Goal: Task Accomplishment & Management: Use online tool/utility

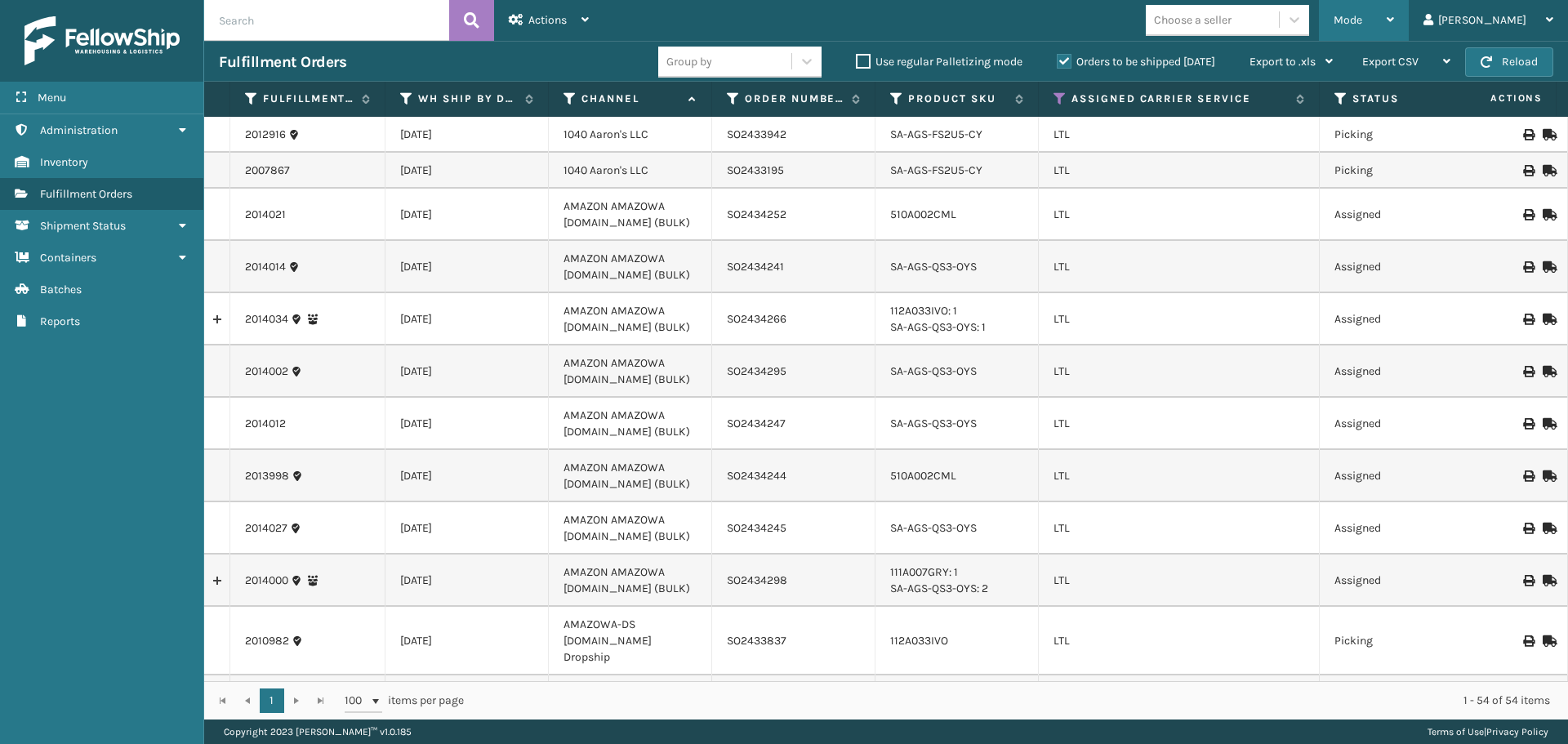
click at [1362, 19] on span "Mode" at bounding box center [1348, 20] width 29 height 14
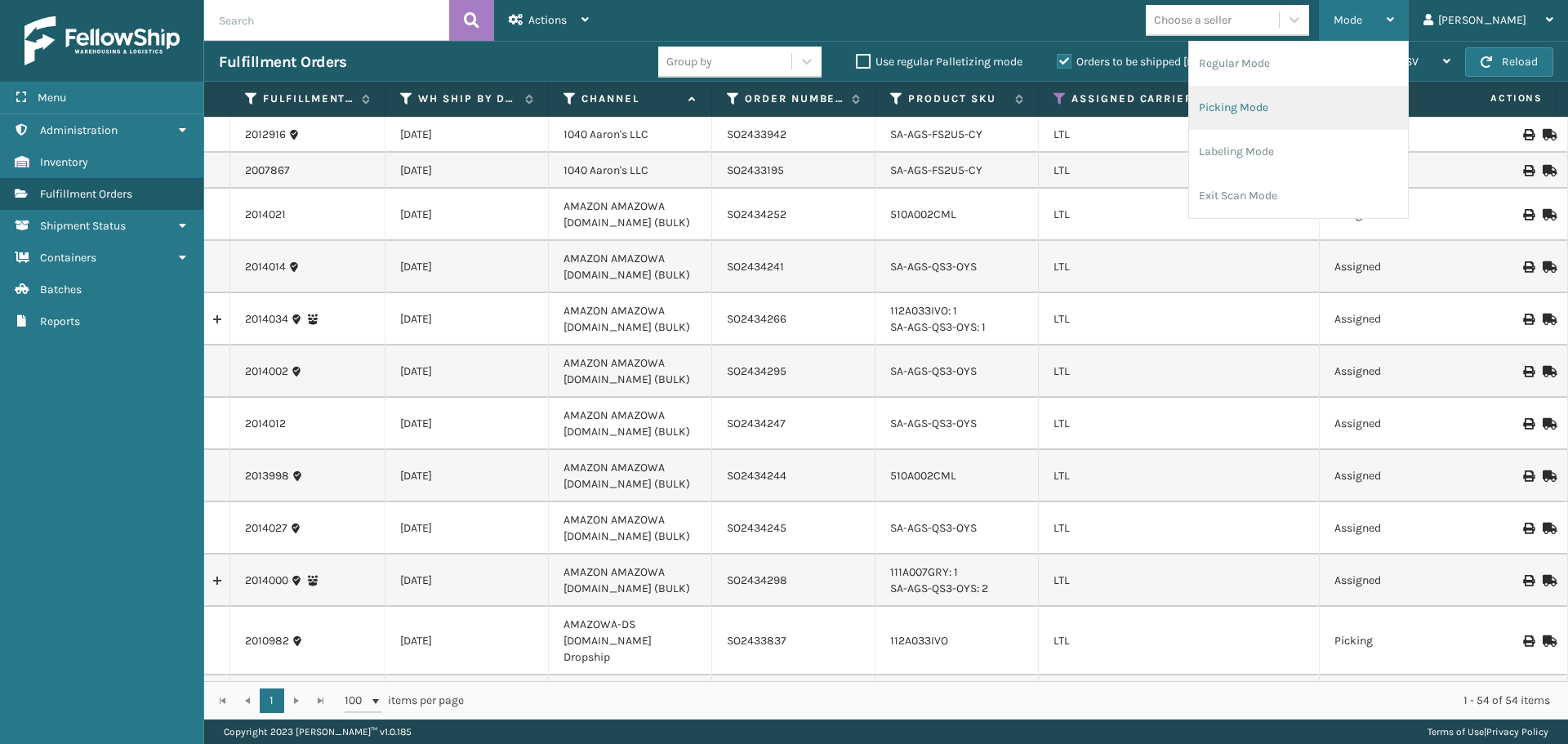
click at [1334, 109] on li "Picking Mode" at bounding box center [1298, 108] width 219 height 44
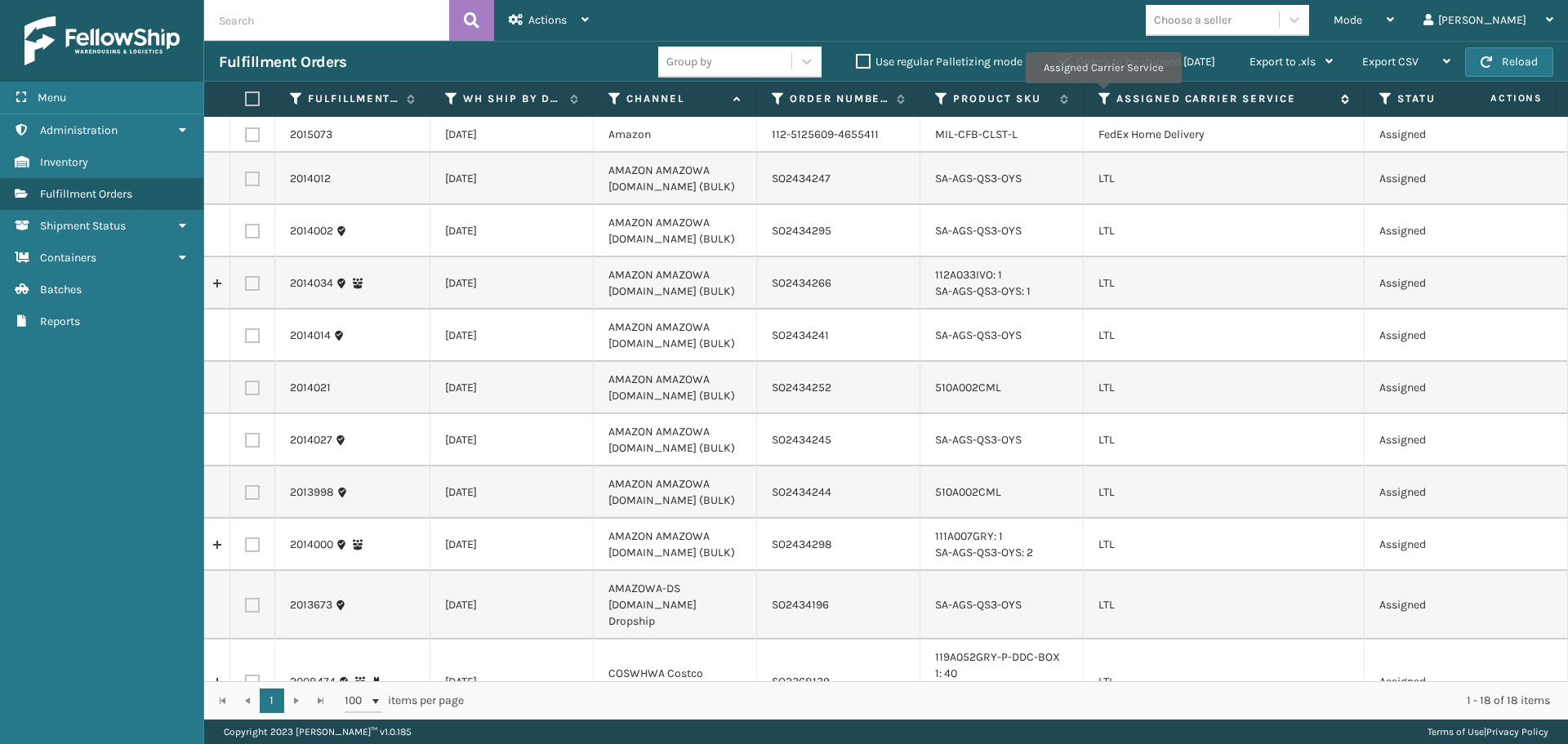
click at [1103, 95] on icon at bounding box center [1105, 99] width 13 height 15
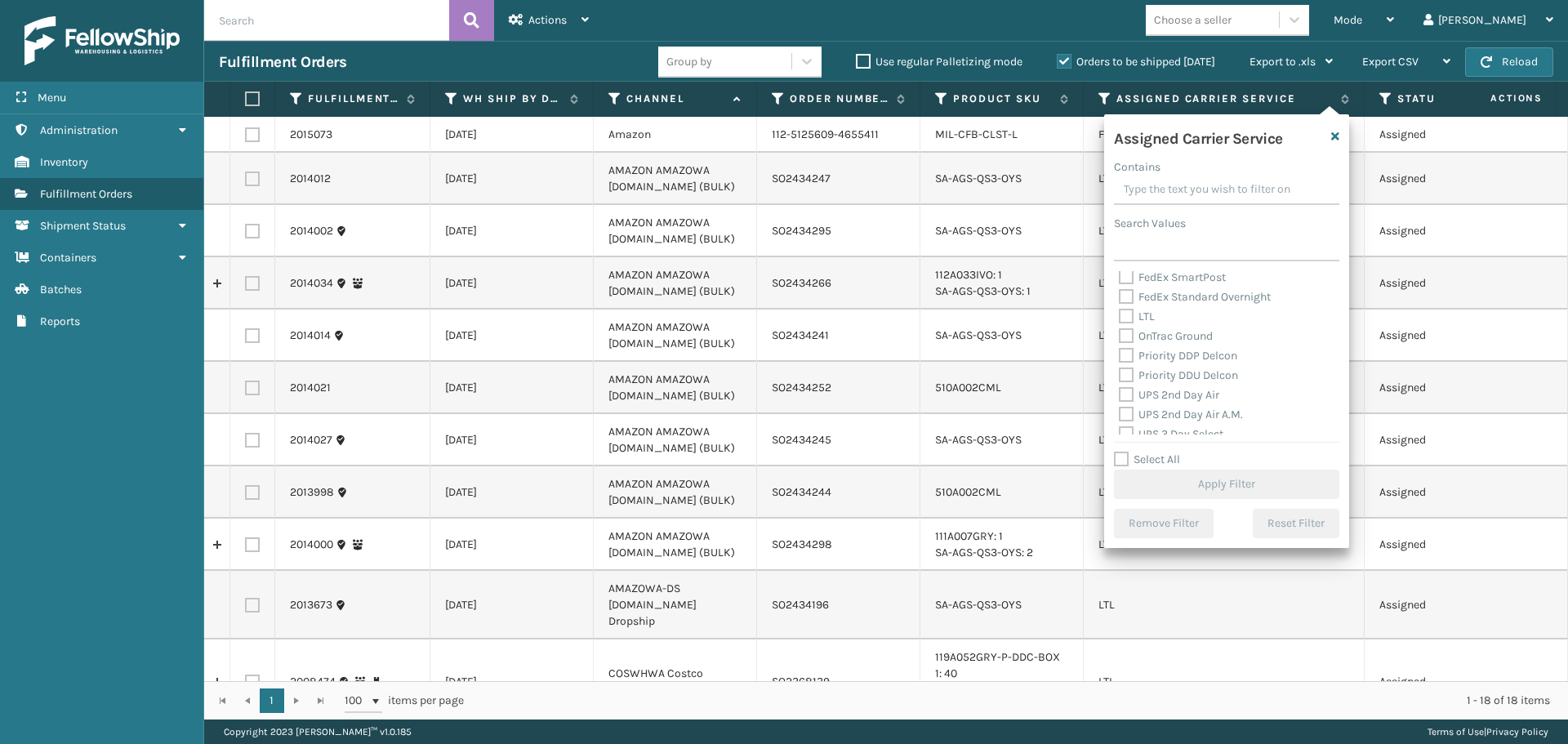
scroll to position [164, 0]
click at [1131, 348] on label "LTL" at bounding box center [1137, 352] width 36 height 14
click at [1120, 348] on input "LTL" at bounding box center [1119, 348] width 1 height 11
checkbox input "true"
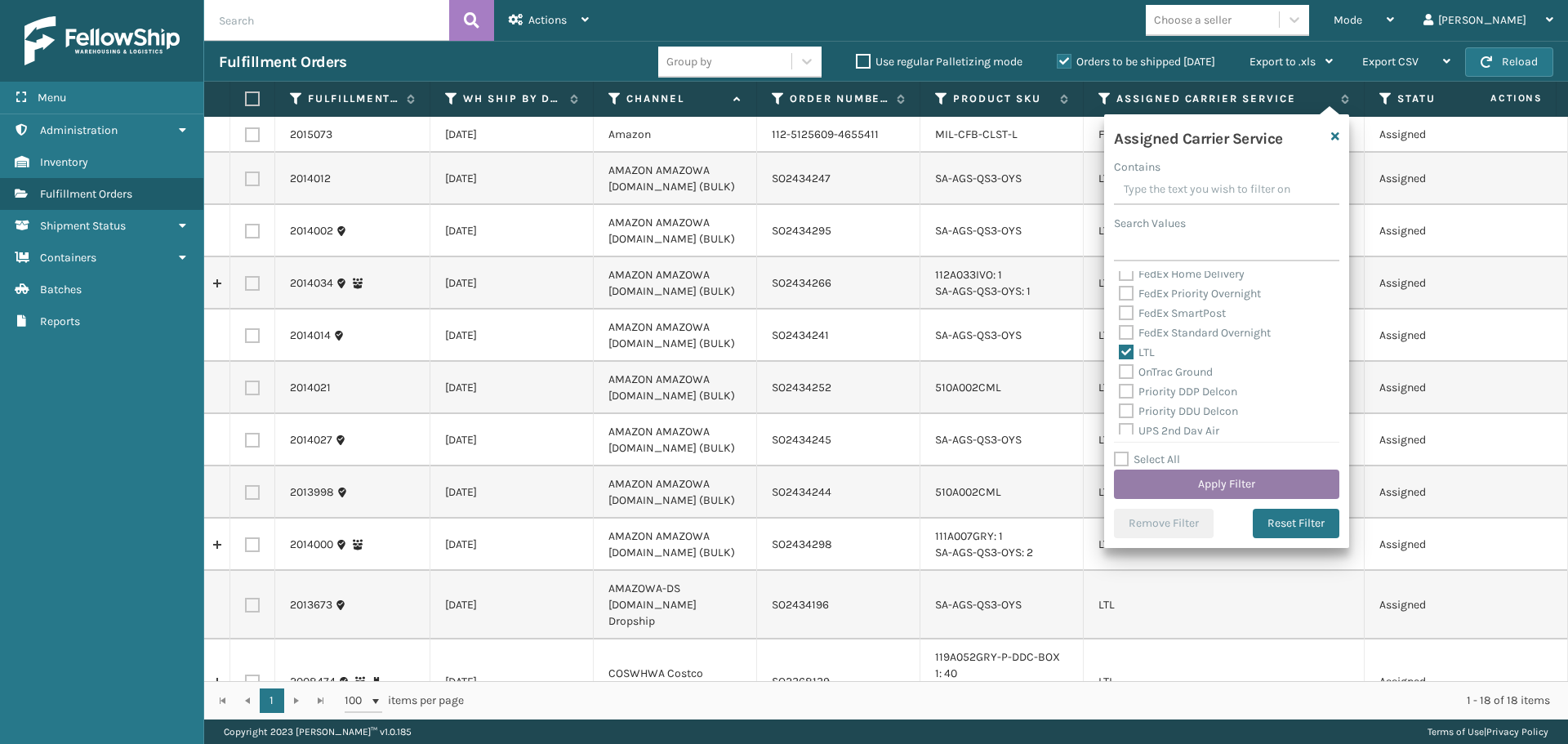
click at [1156, 489] on button "Apply Filter" at bounding box center [1227, 484] width 225 height 30
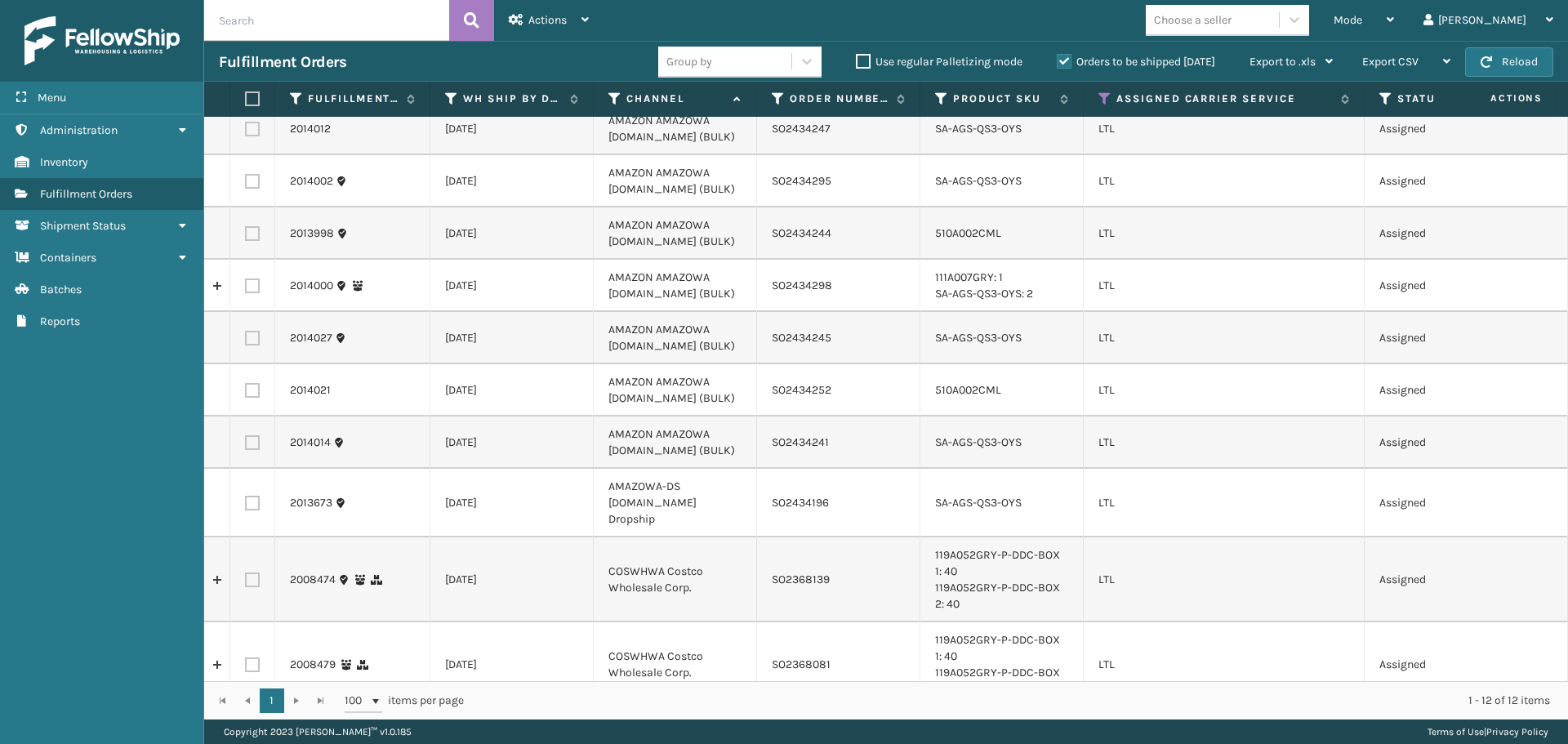
scroll to position [0, 0]
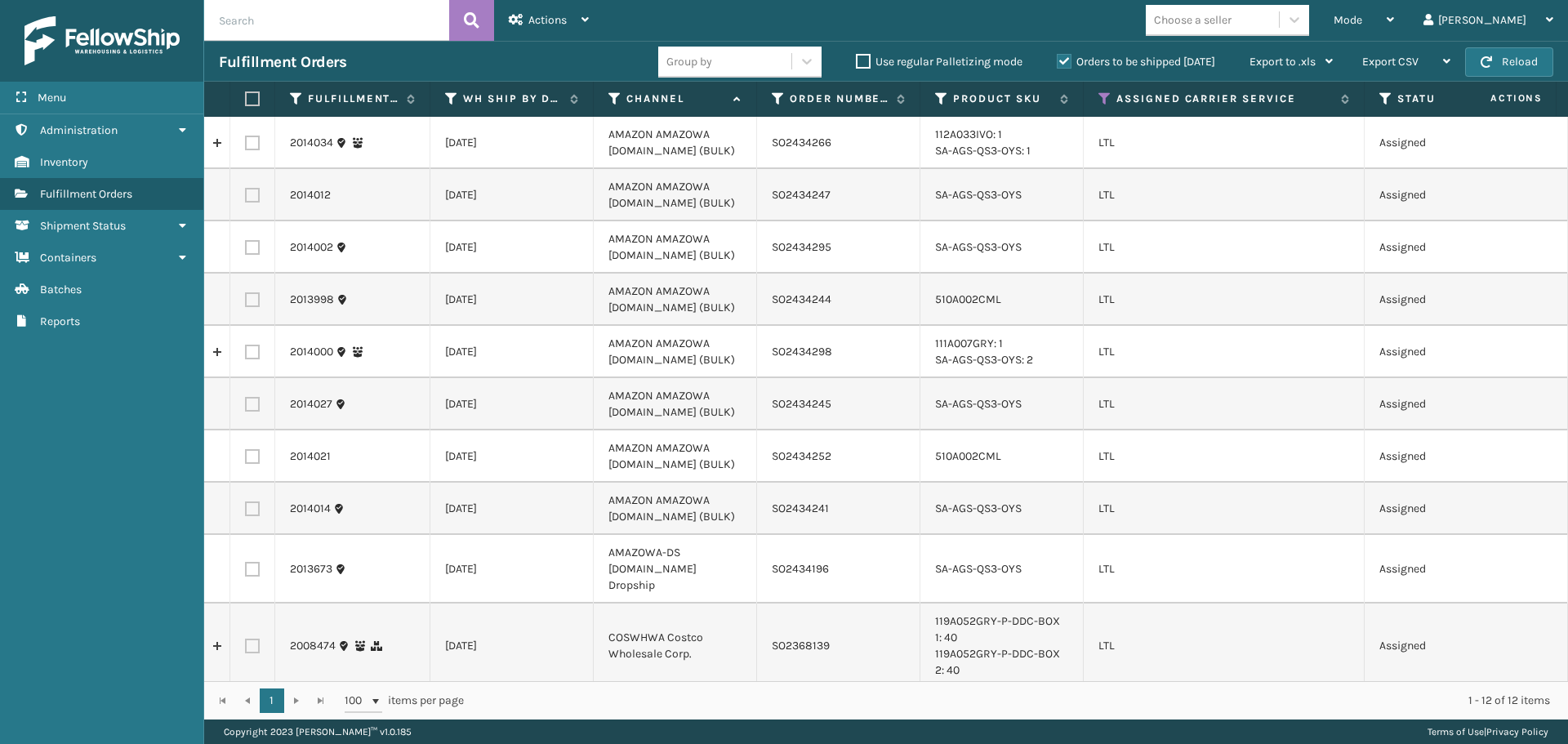
click at [249, 135] on td at bounding box center [252, 143] width 45 height 53
click at [251, 142] on label at bounding box center [252, 143] width 15 height 15
click at [246, 142] on input "checkbox" at bounding box center [245, 141] width 1 height 11
checkbox input "true"
click at [257, 198] on label at bounding box center [252, 195] width 15 height 15
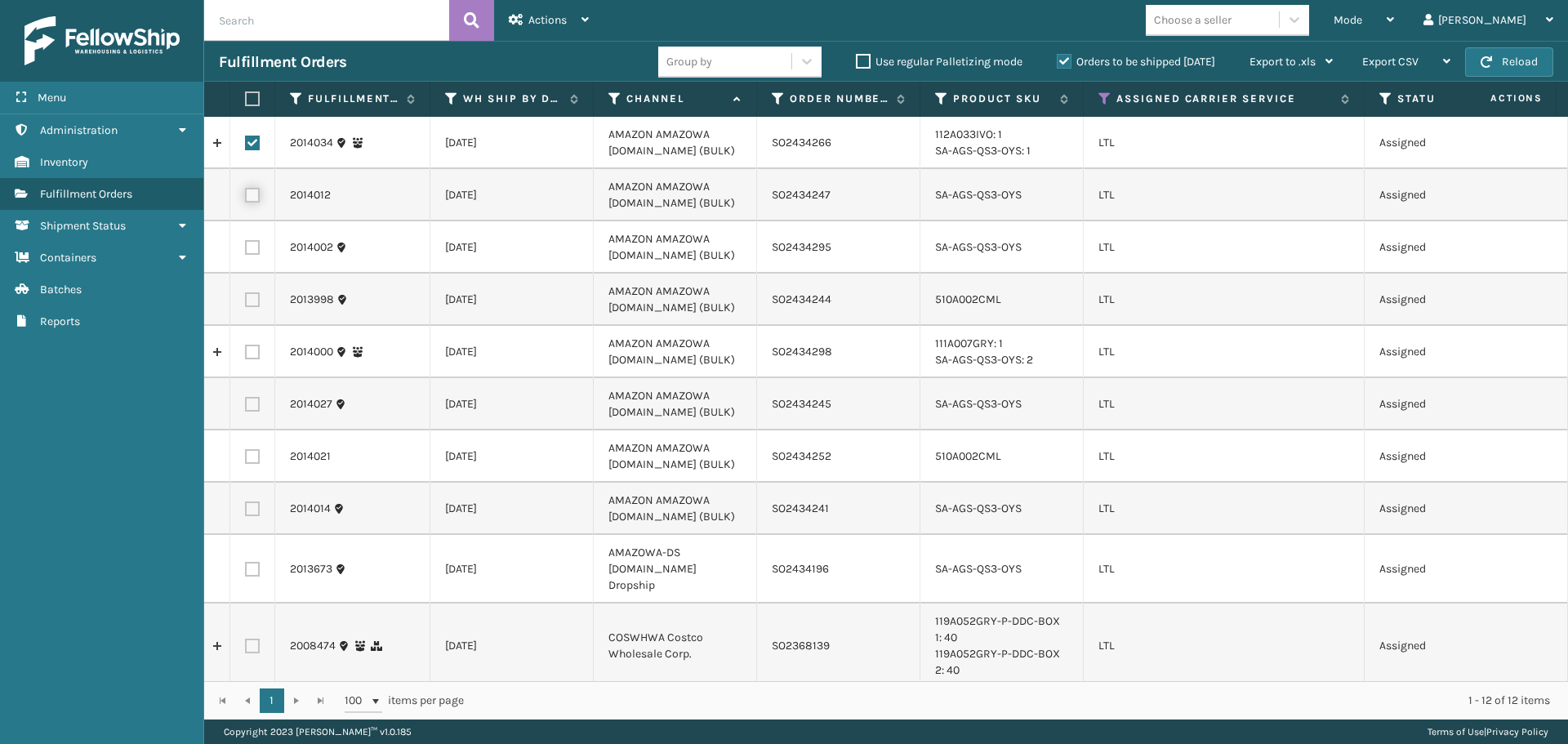
click at [246, 198] on input "checkbox" at bounding box center [245, 192] width 1 height 11
checkbox input "true"
click at [252, 246] on label at bounding box center [252, 247] width 15 height 15
click at [246, 246] on input "checkbox" at bounding box center [245, 245] width 1 height 11
checkbox input "true"
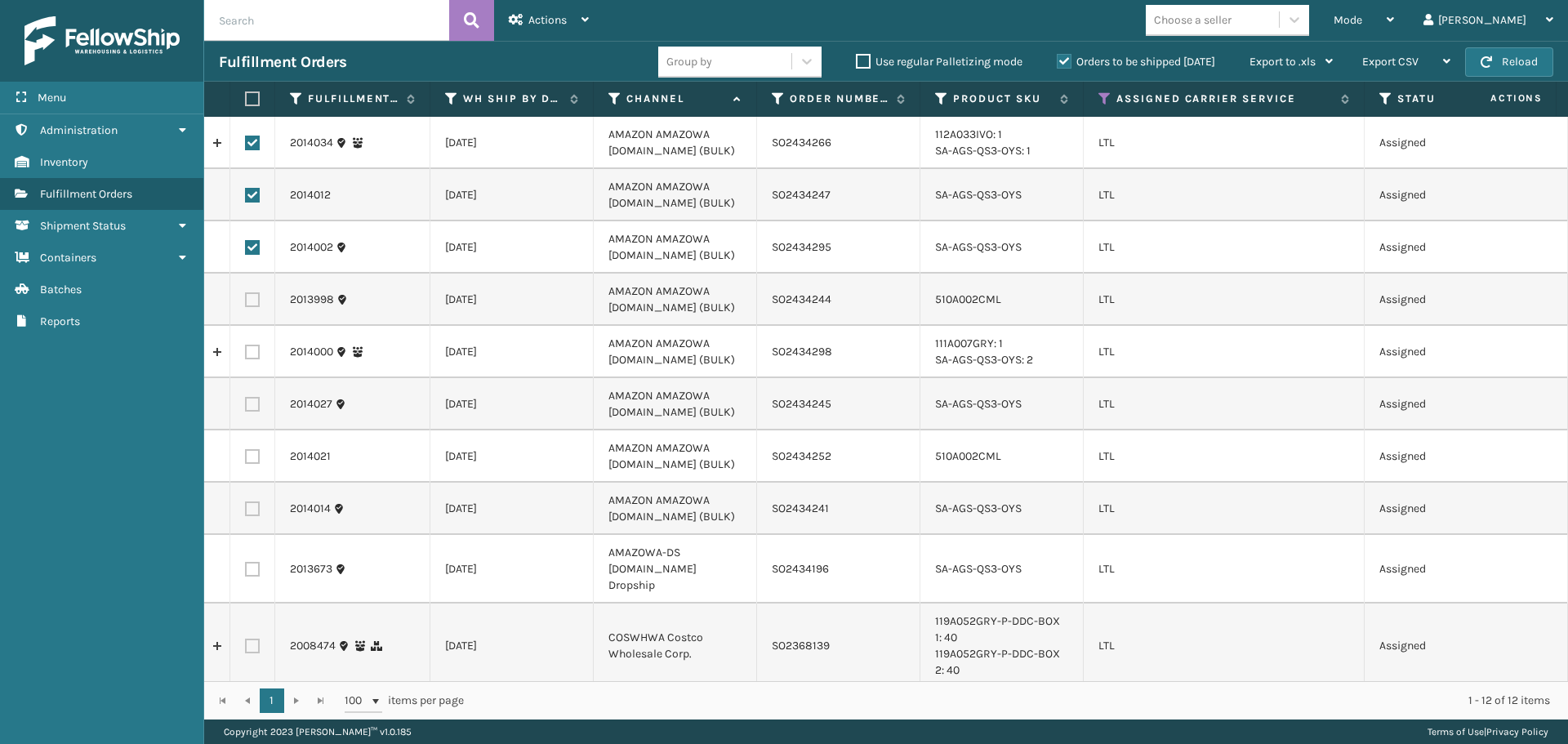
click at [254, 298] on label at bounding box center [252, 300] width 15 height 15
click at [246, 298] on input "checkbox" at bounding box center [245, 298] width 1 height 11
checkbox input "true"
click at [257, 350] on label at bounding box center [252, 352] width 15 height 15
click at [246, 350] on input "checkbox" at bounding box center [245, 349] width 1 height 11
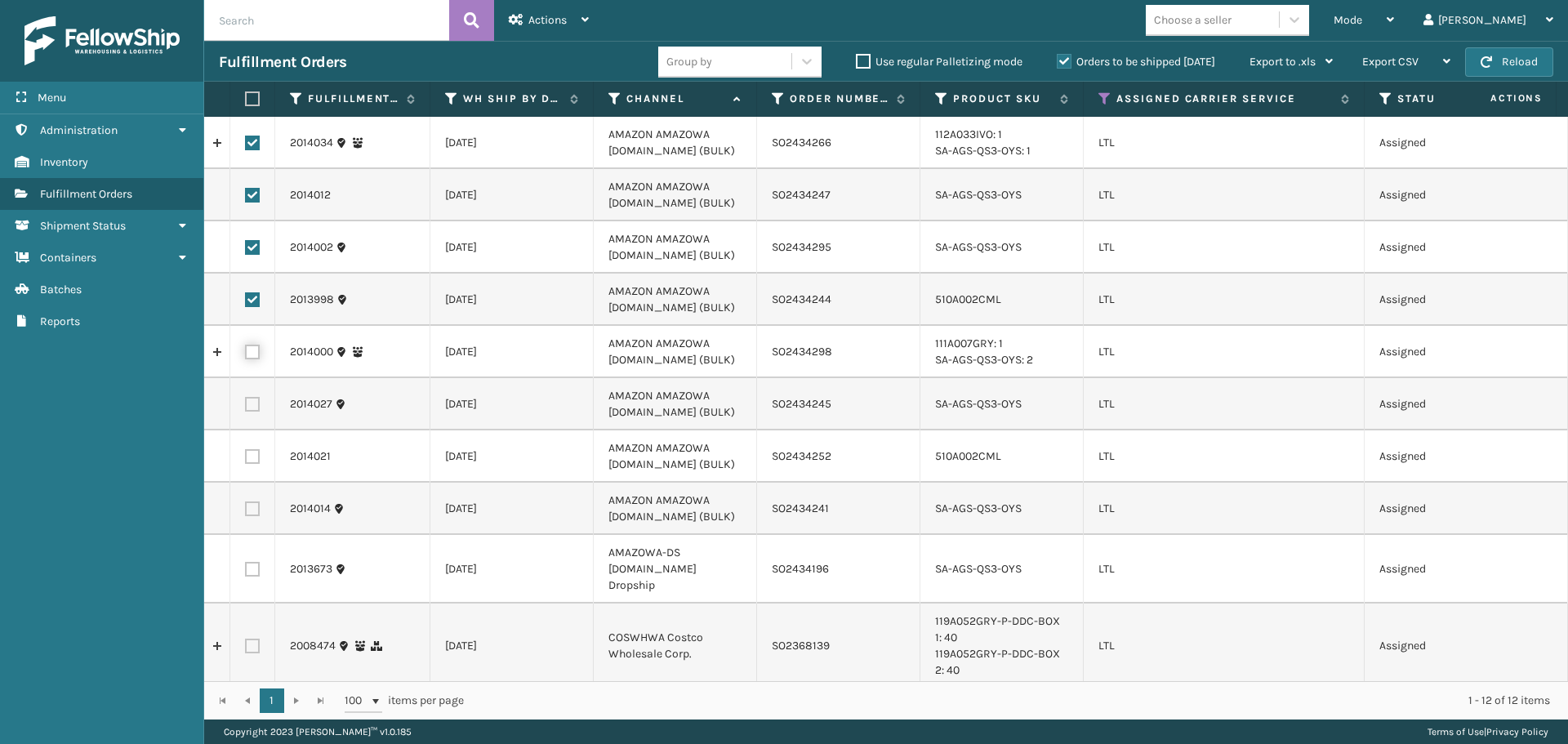
checkbox input "true"
click at [254, 403] on label at bounding box center [252, 404] width 15 height 15
click at [246, 403] on input "checkbox" at bounding box center [245, 402] width 1 height 11
checkbox input "true"
click at [252, 460] on label at bounding box center [252, 456] width 15 height 15
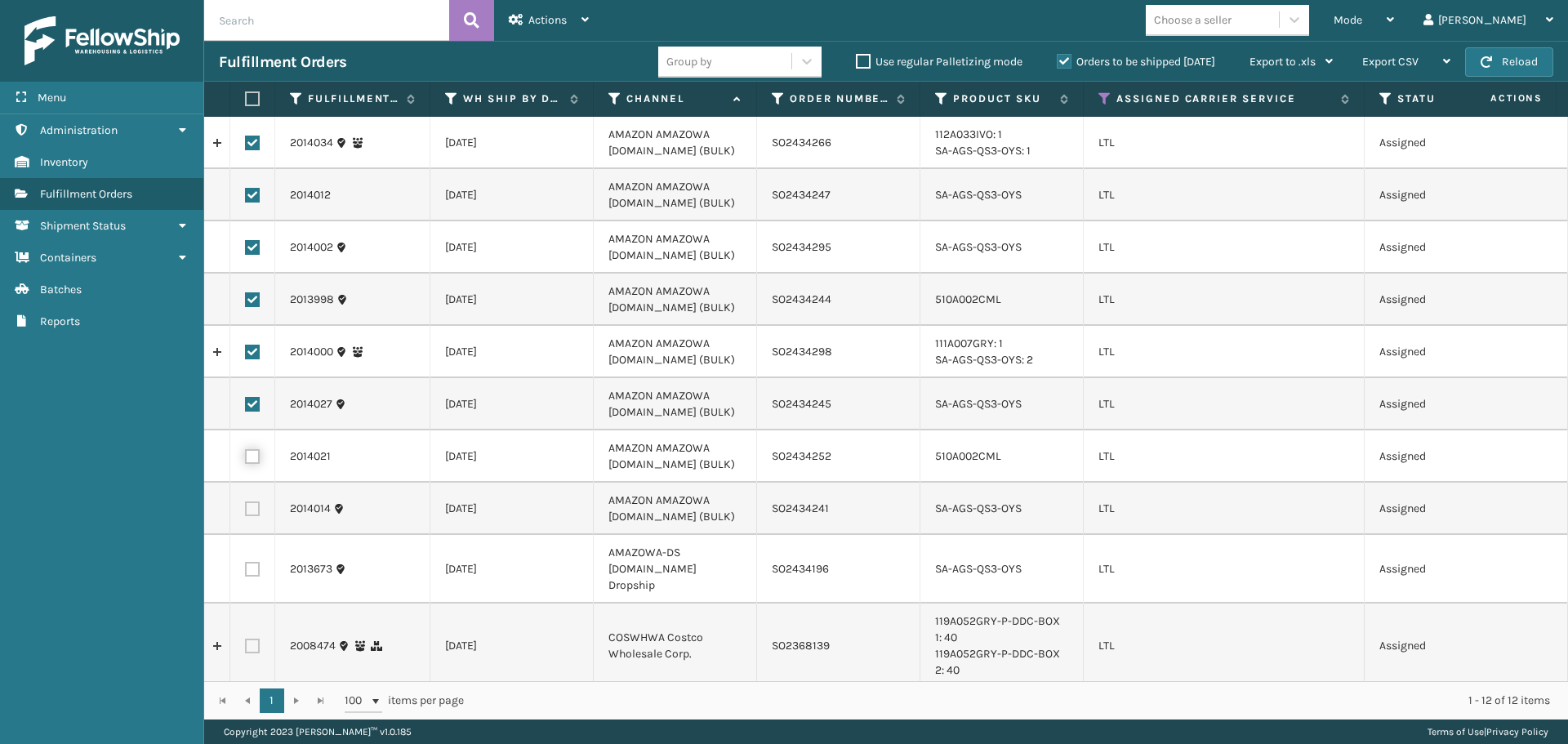
click at [246, 460] on input "checkbox" at bounding box center [245, 454] width 1 height 11
checkbox input "true"
click at [256, 504] on label at bounding box center [252, 509] width 15 height 15
click at [246, 504] on input "checkbox" at bounding box center [245, 506] width 1 height 11
checkbox input "true"
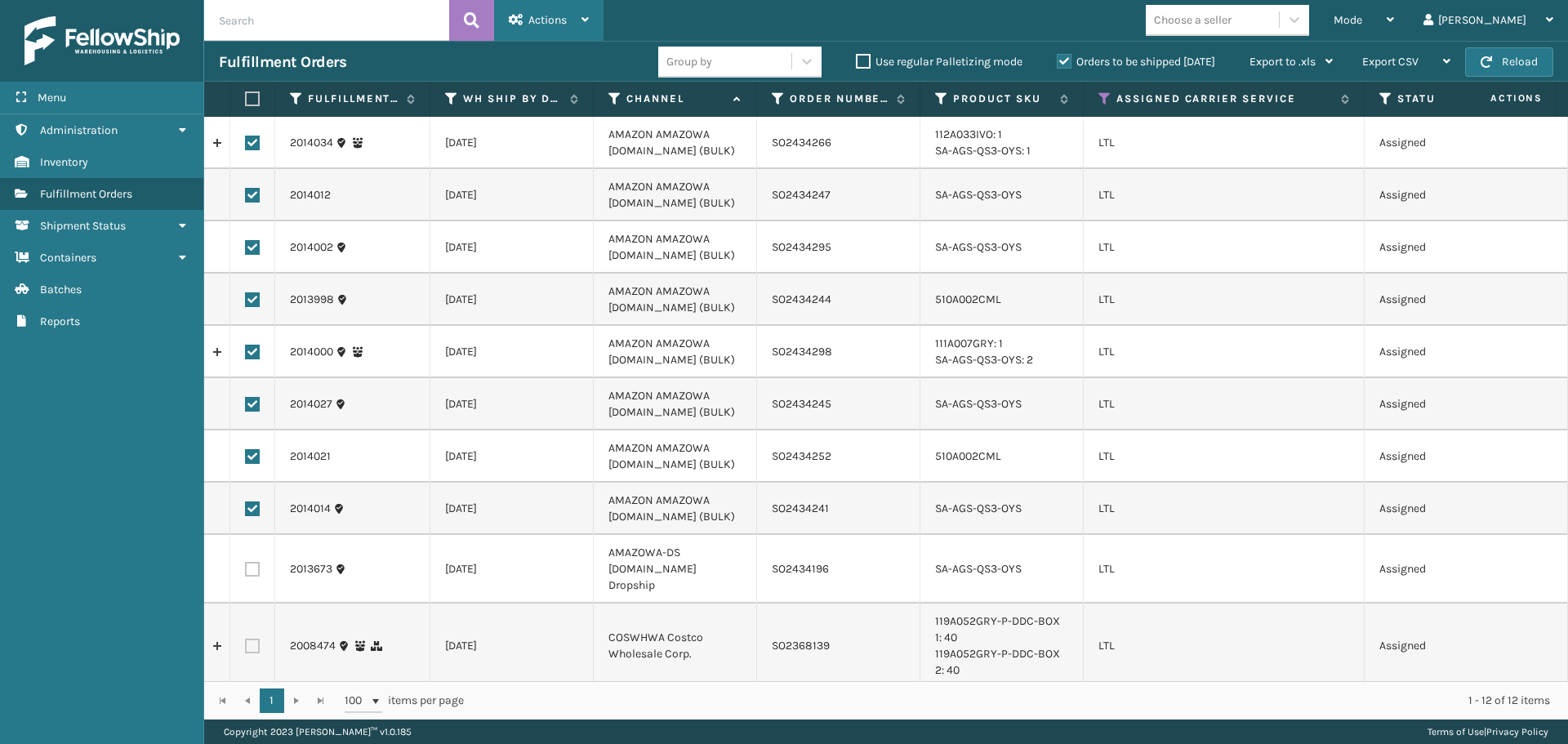
click at [579, 38] on div "Actions" at bounding box center [548, 21] width 80 height 41
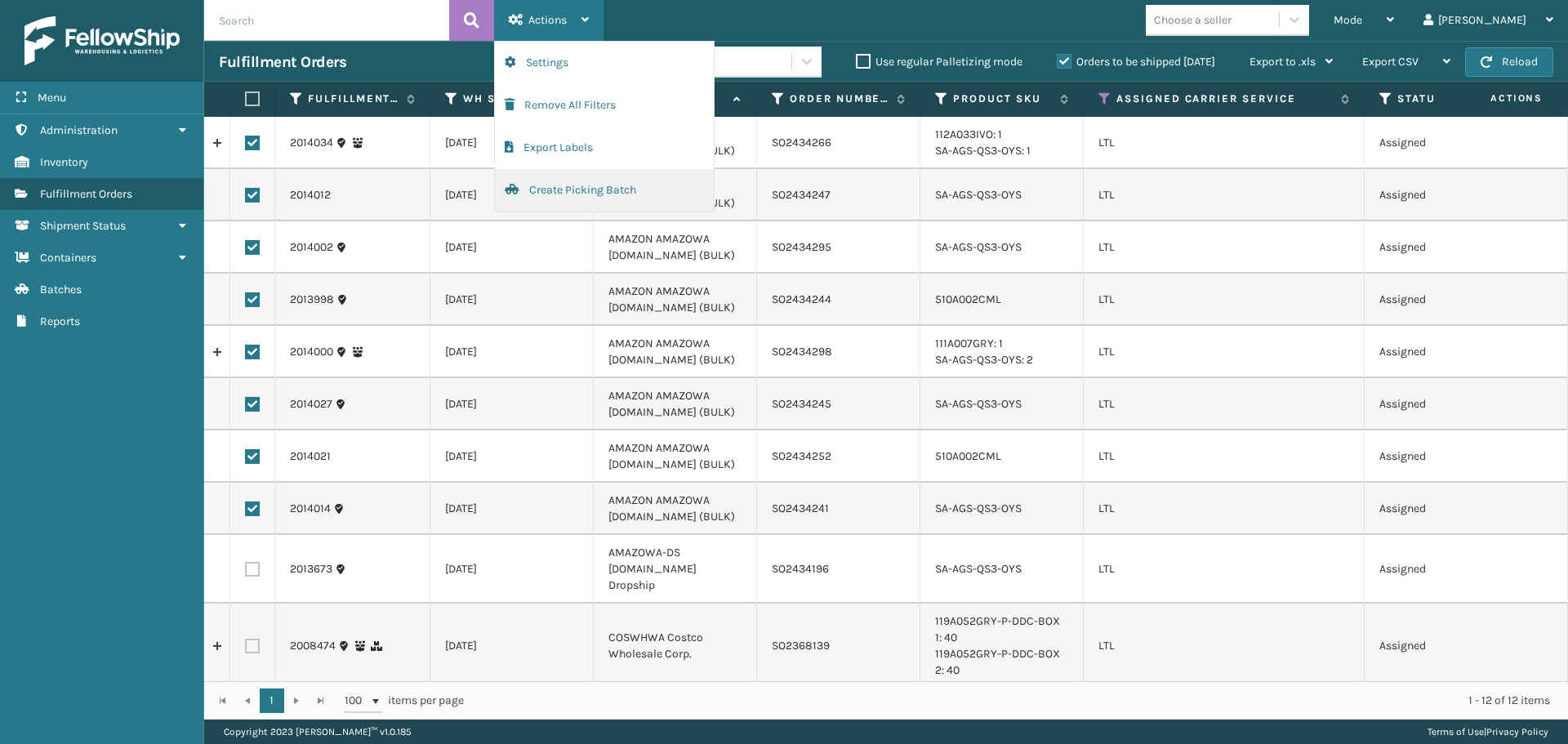
click at [576, 193] on button "Create Picking Batch" at bounding box center [604, 191] width 219 height 43
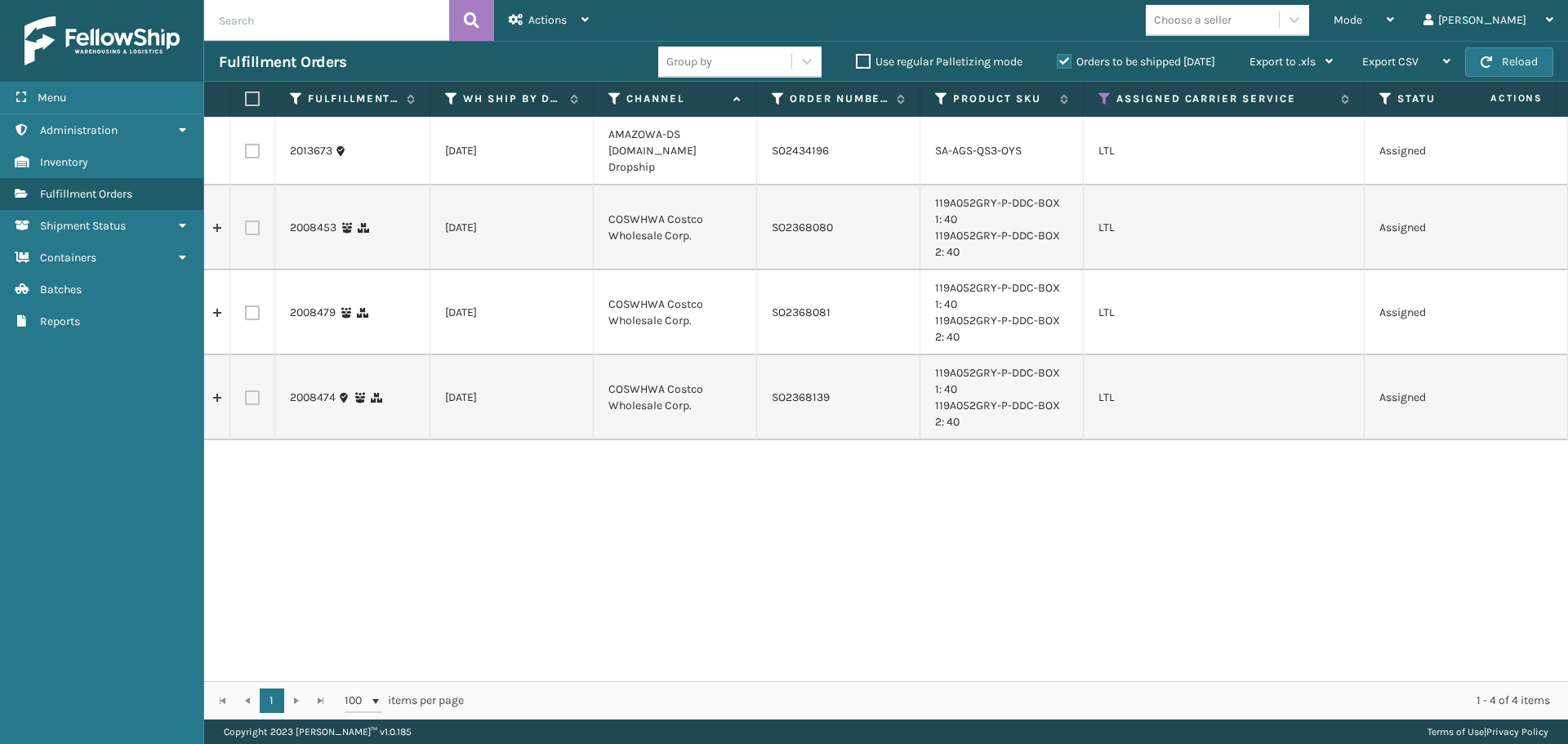
drag, startPoint x: 255, startPoint y: 144, endPoint x: 314, endPoint y: 123, distance: 62.6
click at [255, 144] on label at bounding box center [252, 151] width 15 height 15
click at [246, 144] on input "checkbox" at bounding box center [245, 149] width 1 height 11
checkbox input "true"
click at [575, 25] on div "Actions" at bounding box center [548, 21] width 80 height 41
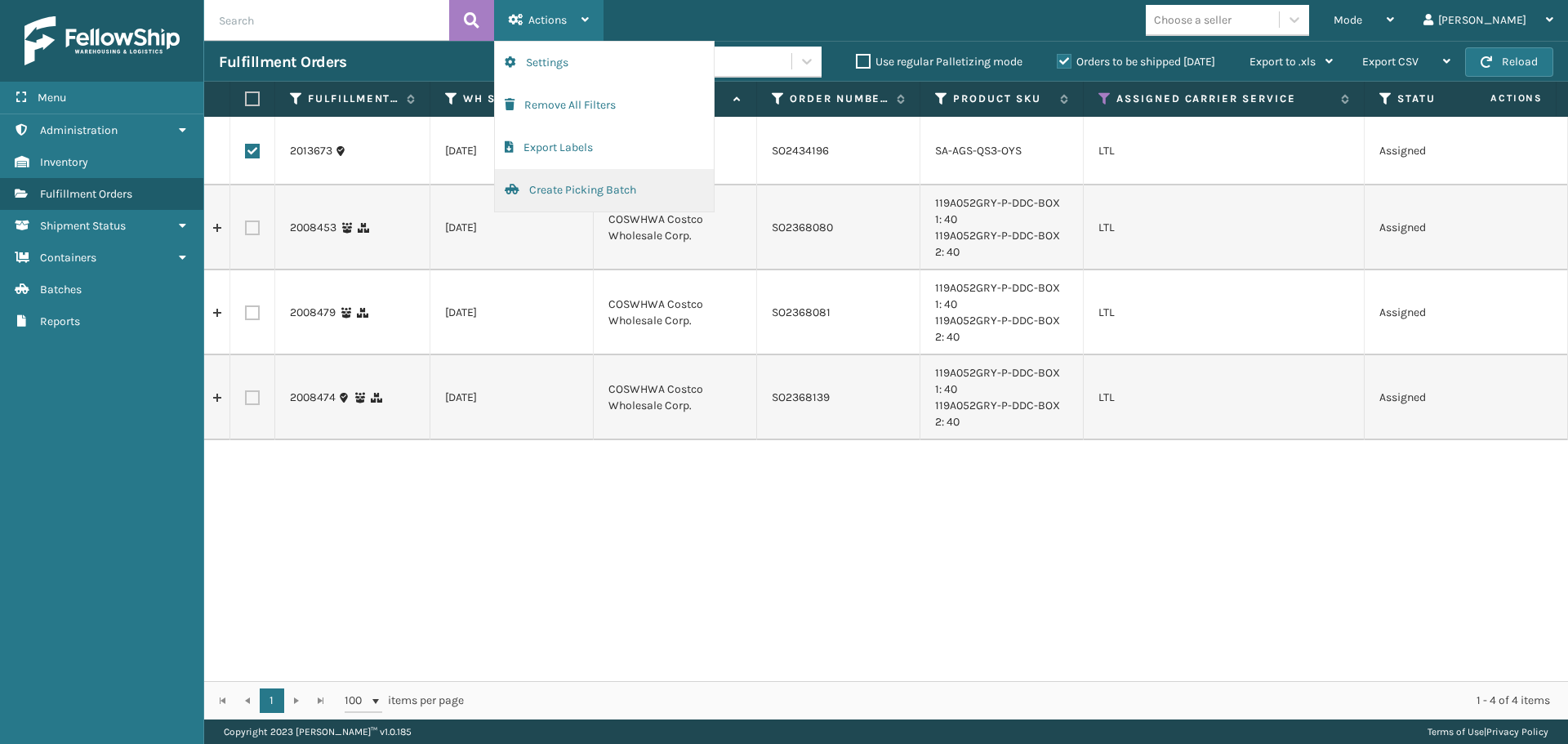
click at [578, 194] on button "Create Picking Batch" at bounding box center [604, 191] width 219 height 43
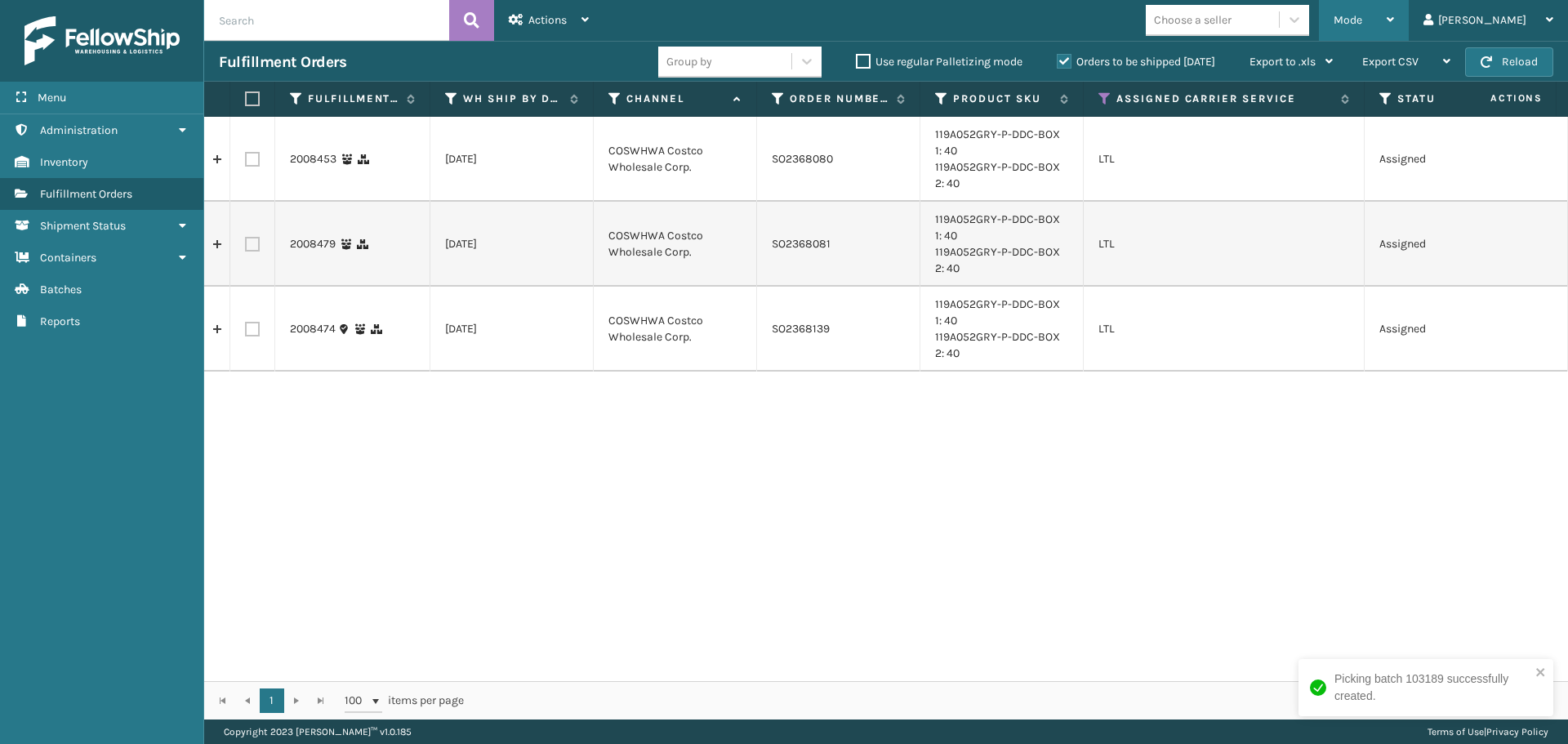
click at [1362, 16] on span "Mode" at bounding box center [1348, 20] width 29 height 14
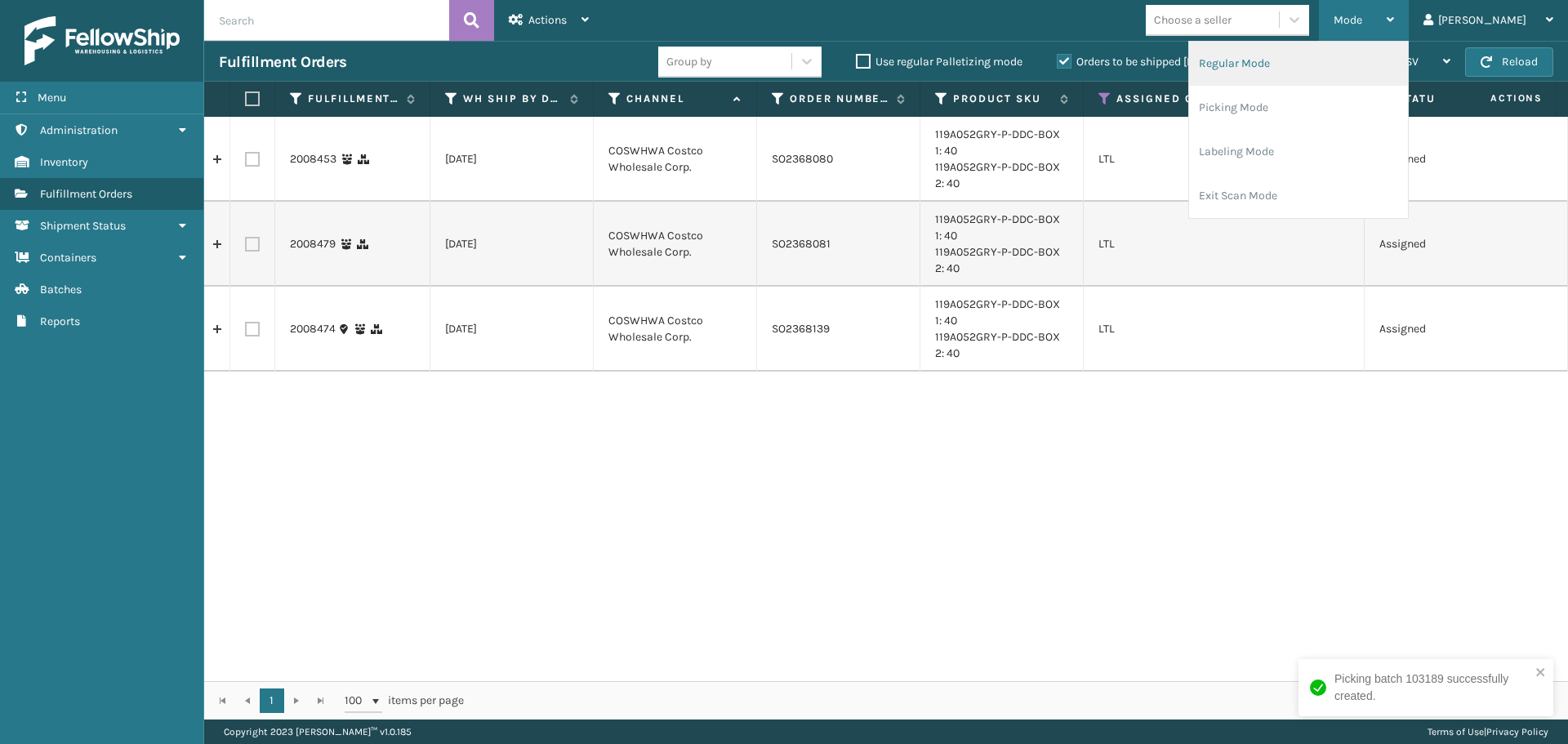
click at [1380, 59] on li "Regular Mode" at bounding box center [1298, 64] width 219 height 44
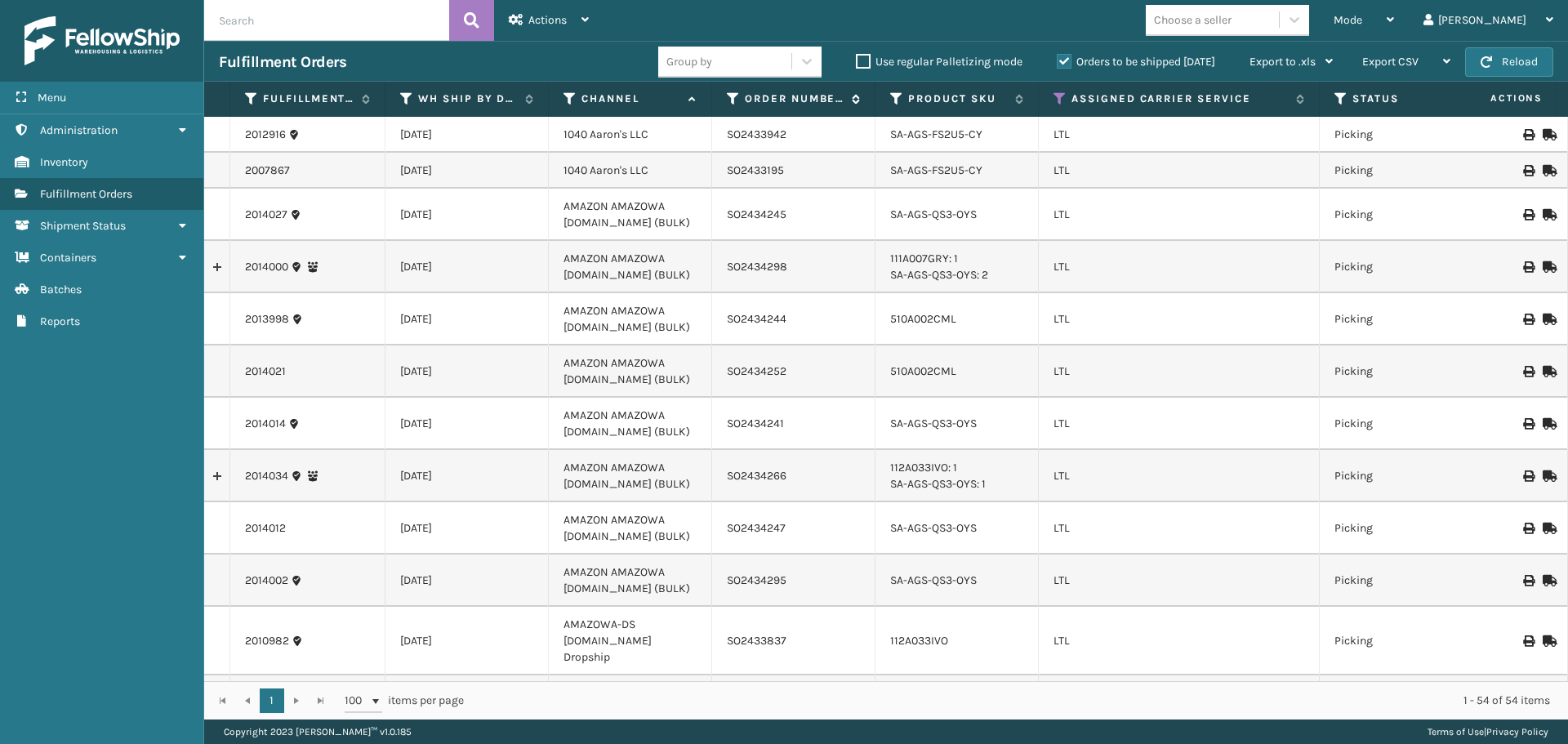
click at [730, 96] on icon at bounding box center [733, 99] width 13 height 15
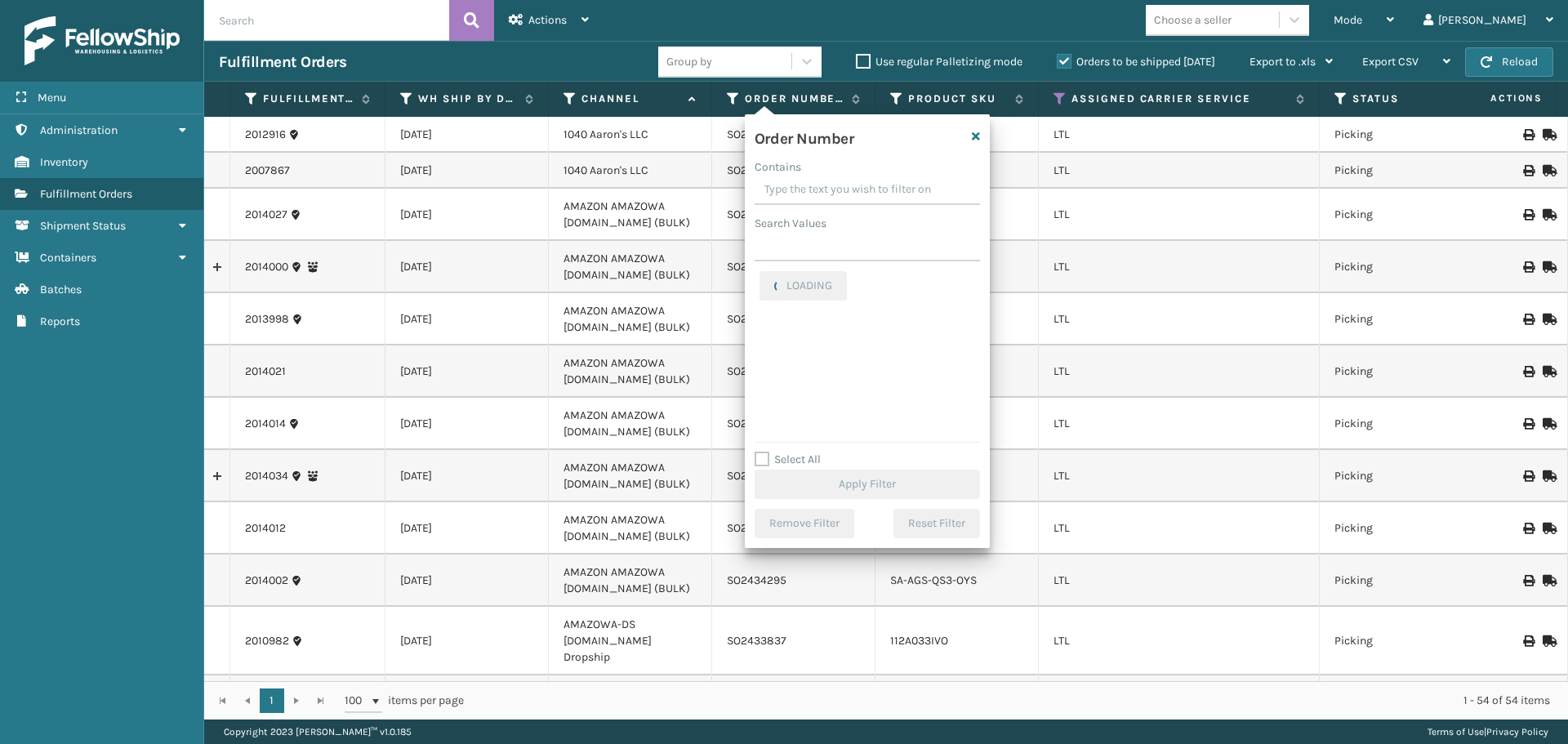
click at [777, 196] on input "Contains" at bounding box center [867, 191] width 225 height 30
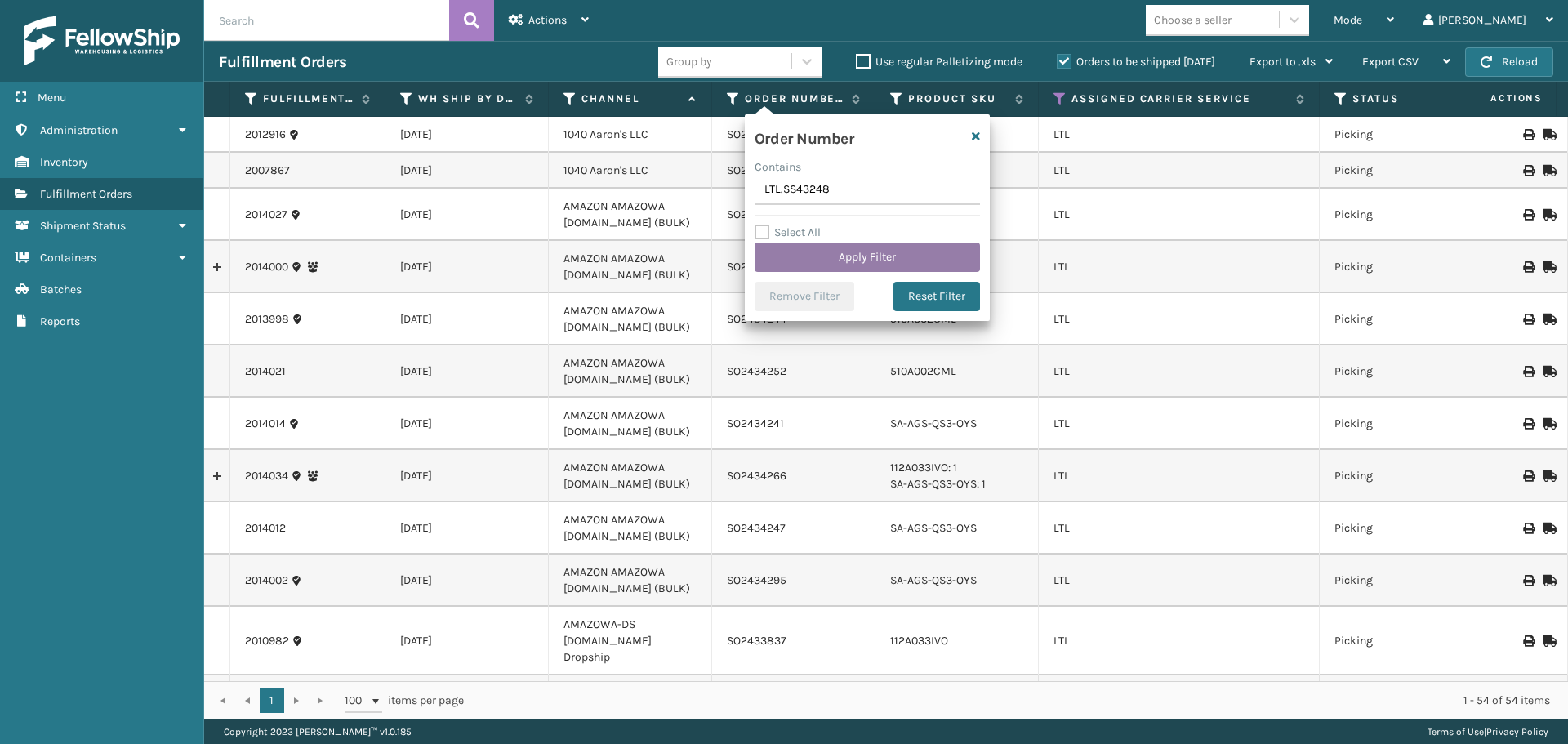
type input "LTL.SS43248"
click at [818, 252] on button "Apply Filter" at bounding box center [867, 257] width 225 height 30
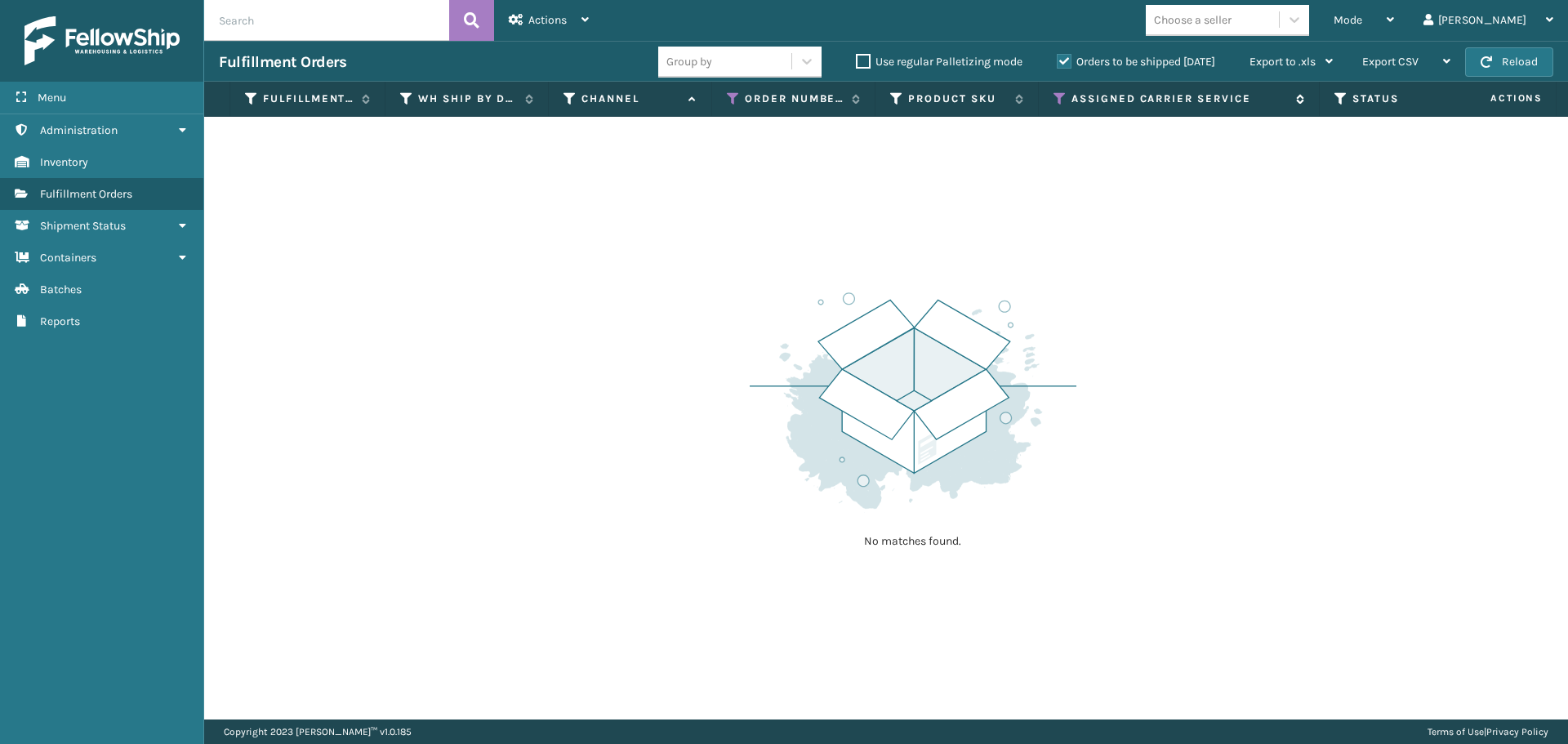
click at [1056, 96] on icon at bounding box center [1060, 99] width 13 height 15
click at [1072, 62] on label "Orders to be shipped [DATE]" at bounding box center [1136, 62] width 159 height 14
click at [1057, 62] on input "Orders to be shipped [DATE]" at bounding box center [1057, 58] width 1 height 11
click at [1516, 56] on button "Reload" at bounding box center [1509, 62] width 88 height 30
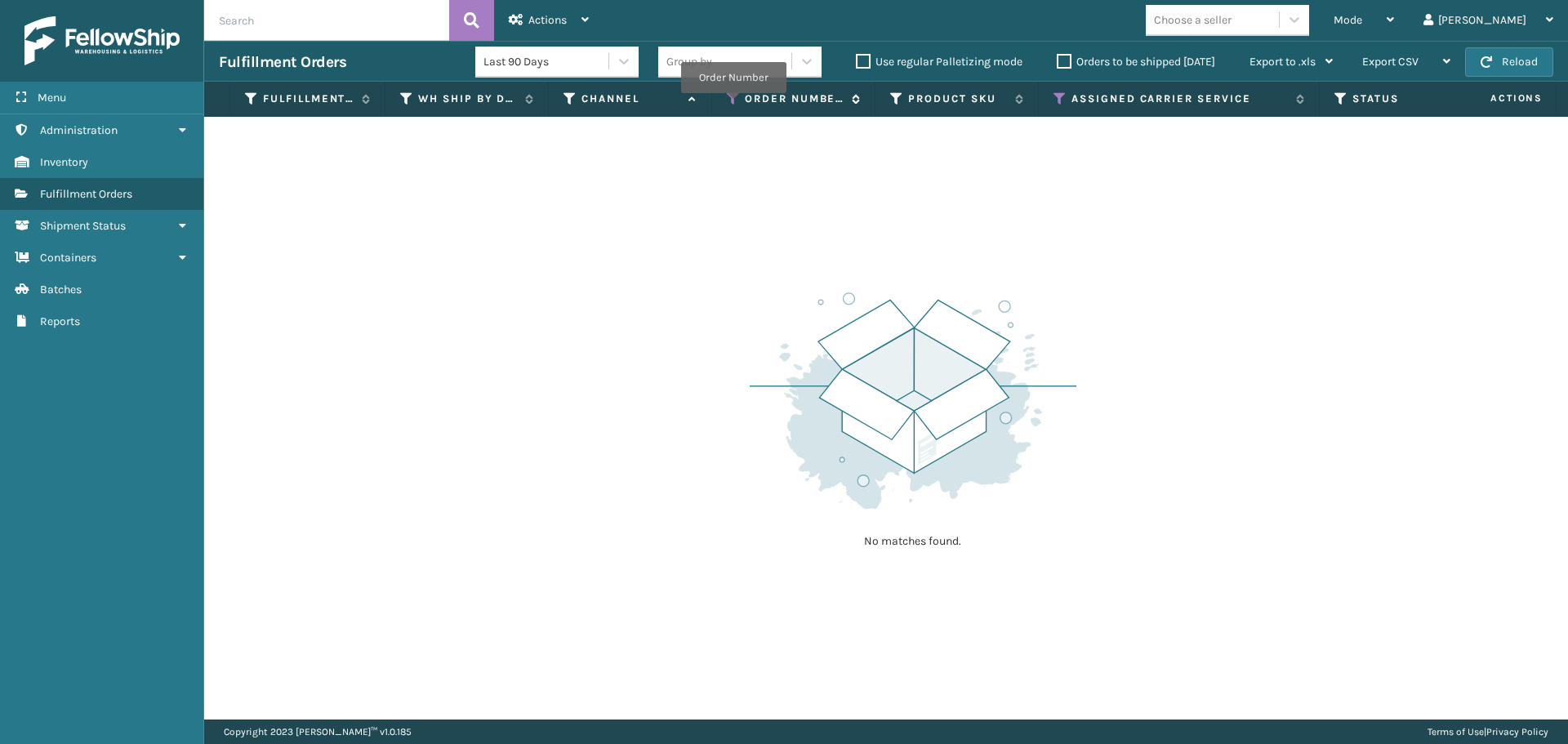
click at [733, 102] on icon at bounding box center [733, 99] width 13 height 15
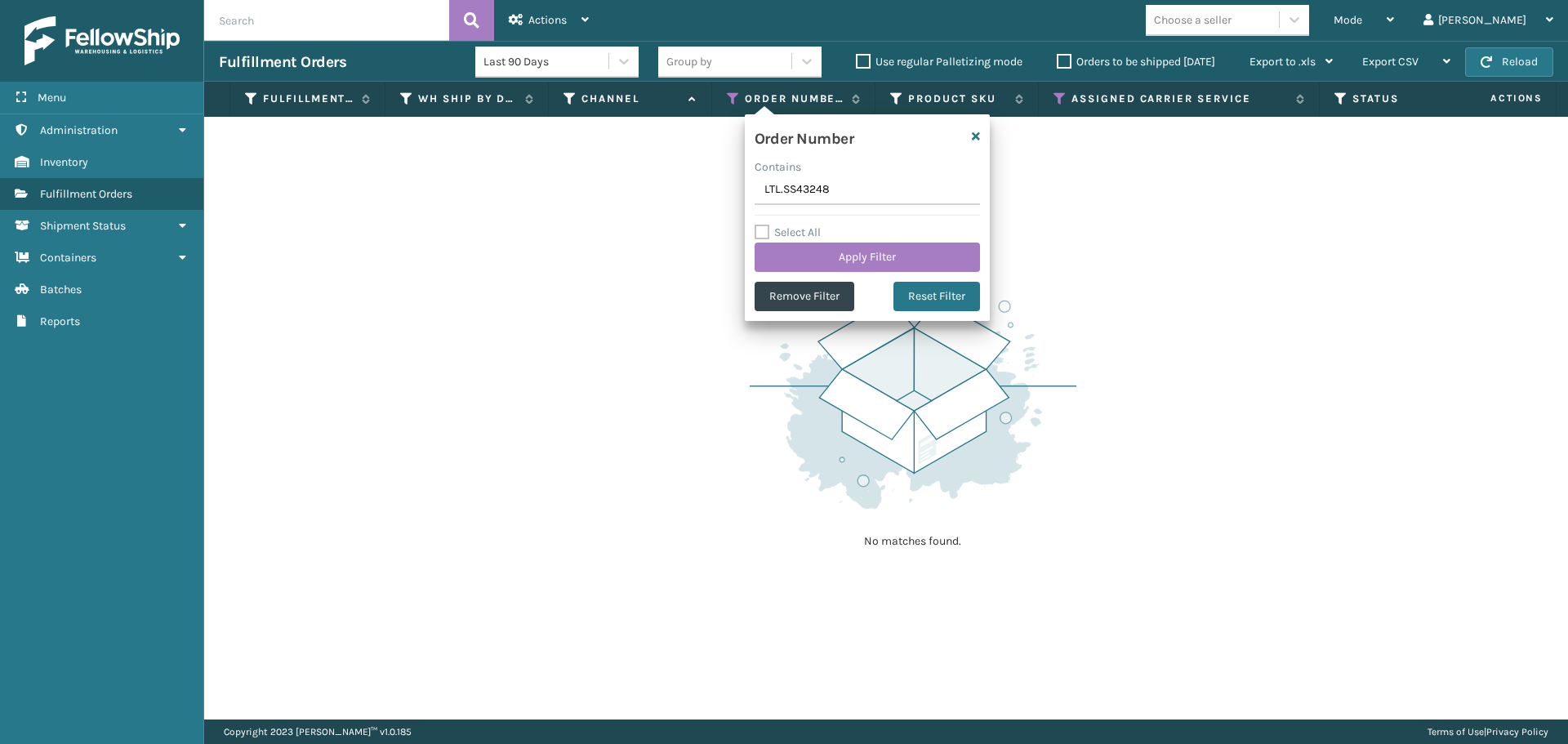
drag, startPoint x: 784, startPoint y: 185, endPoint x: 728, endPoint y: 183, distance: 56.0
click at [728, 183] on section "Fulfillment Orders Last 90 Days Group by Use regular Palletizing mode Orders to…" at bounding box center [886, 380] width 1364 height 678
type input "SS43248"
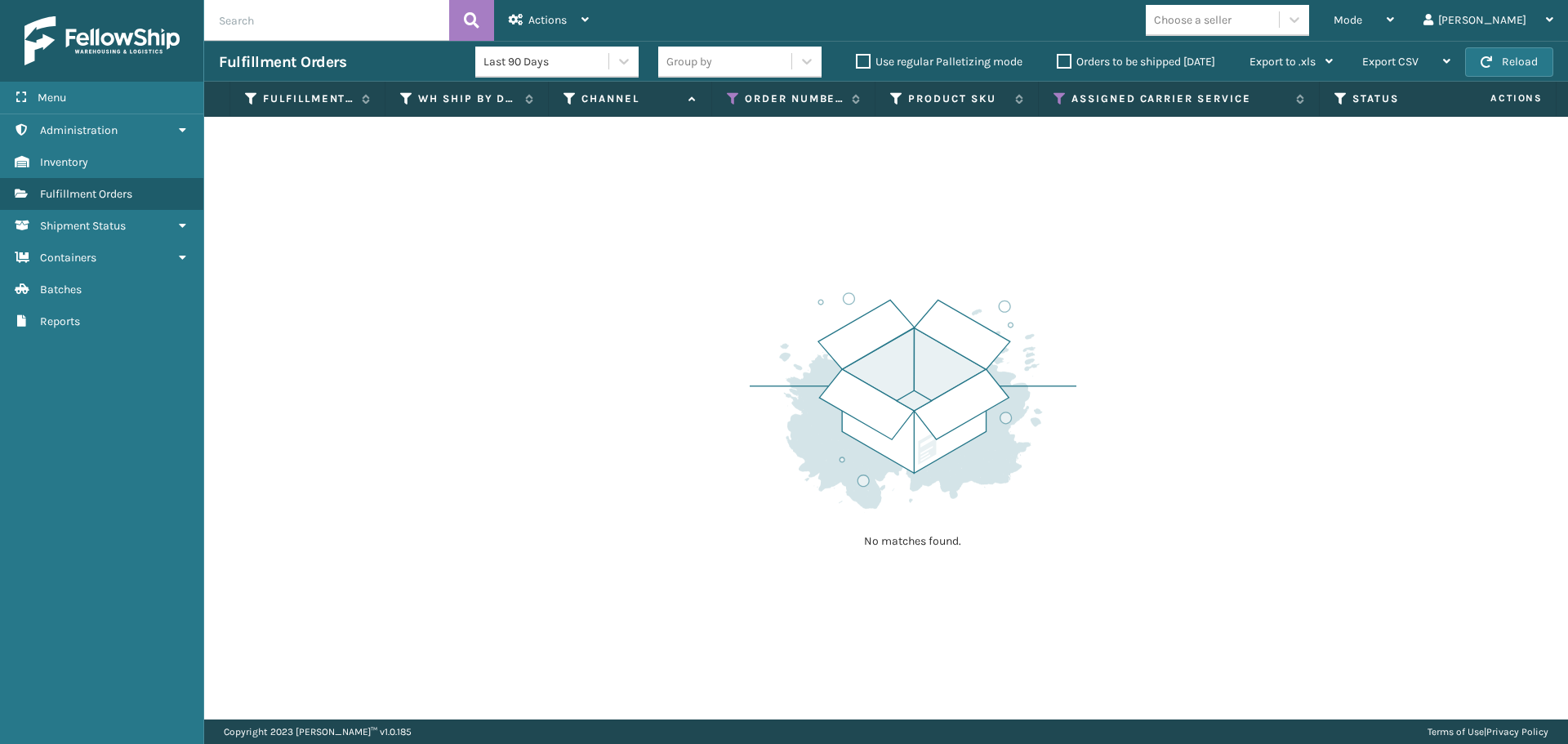
click at [678, 275] on div "No matches found." at bounding box center [886, 418] width 1364 height 603
click at [1515, 57] on button "Reload" at bounding box center [1509, 62] width 88 height 30
click at [1057, 99] on icon at bounding box center [1060, 99] width 13 height 15
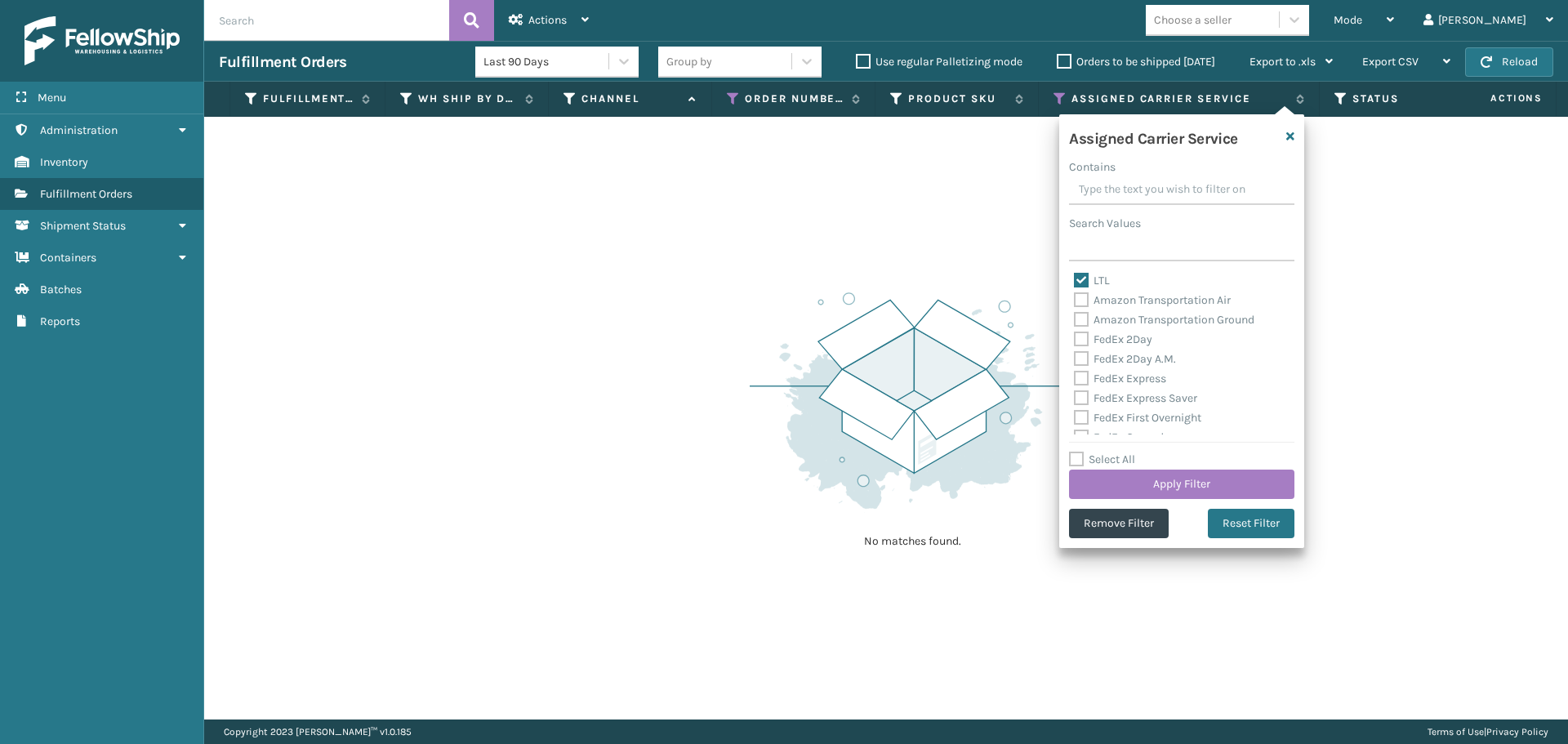
click at [1079, 464] on label "Select All" at bounding box center [1102, 459] width 66 height 14
click at [1079, 451] on input "Select All" at bounding box center [1191, 451] width 245 height 2
checkbox input "true"
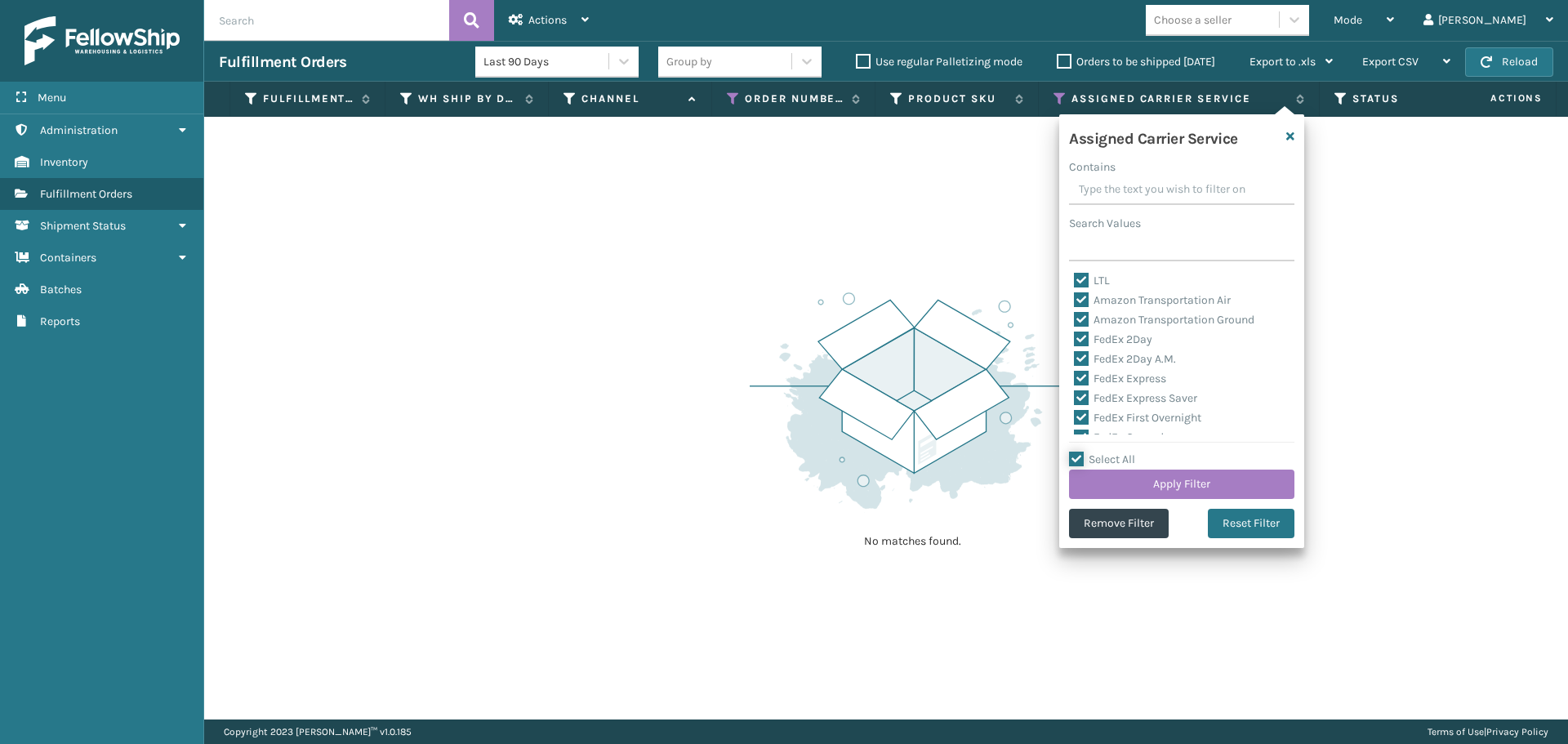
checkbox input "true"
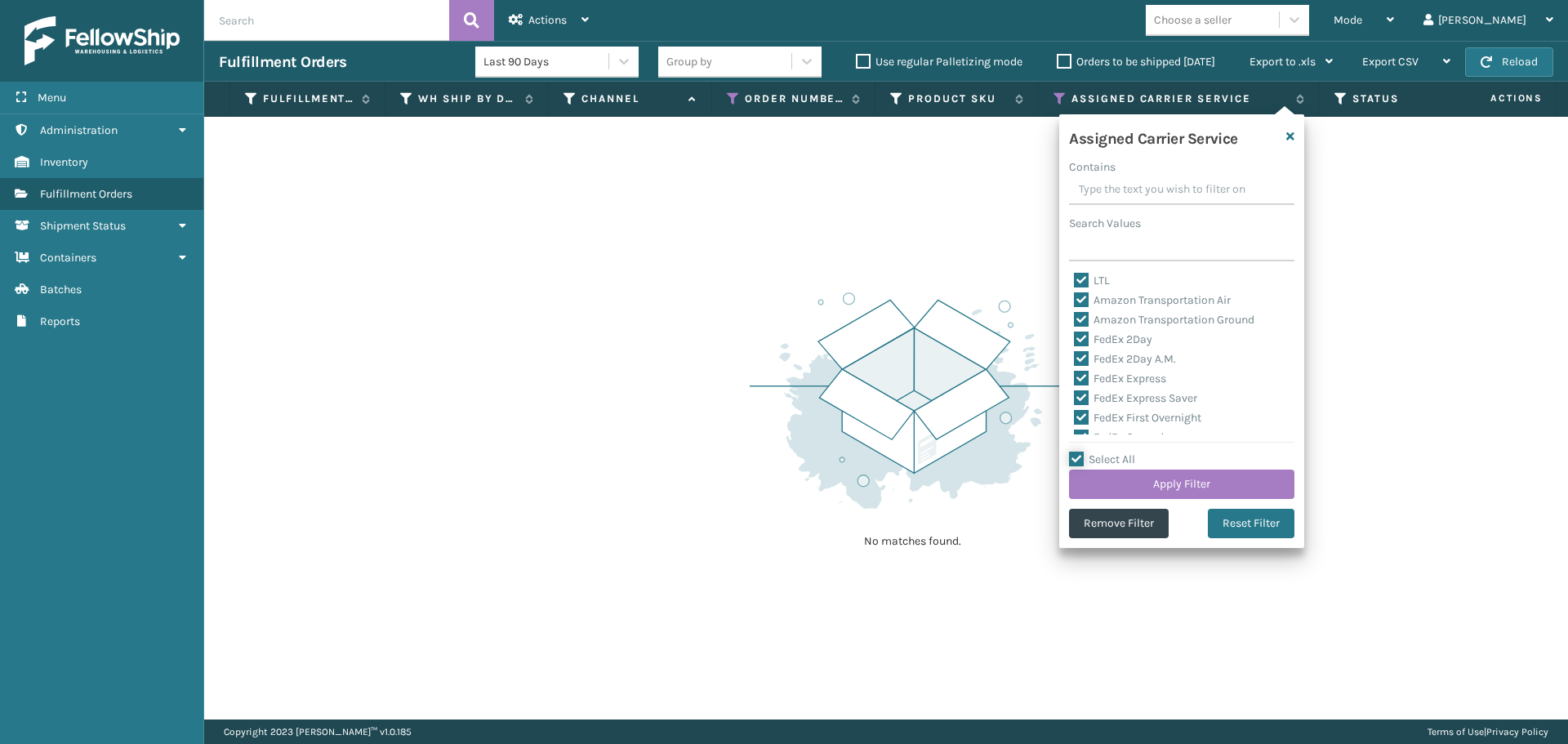
checkbox input "true"
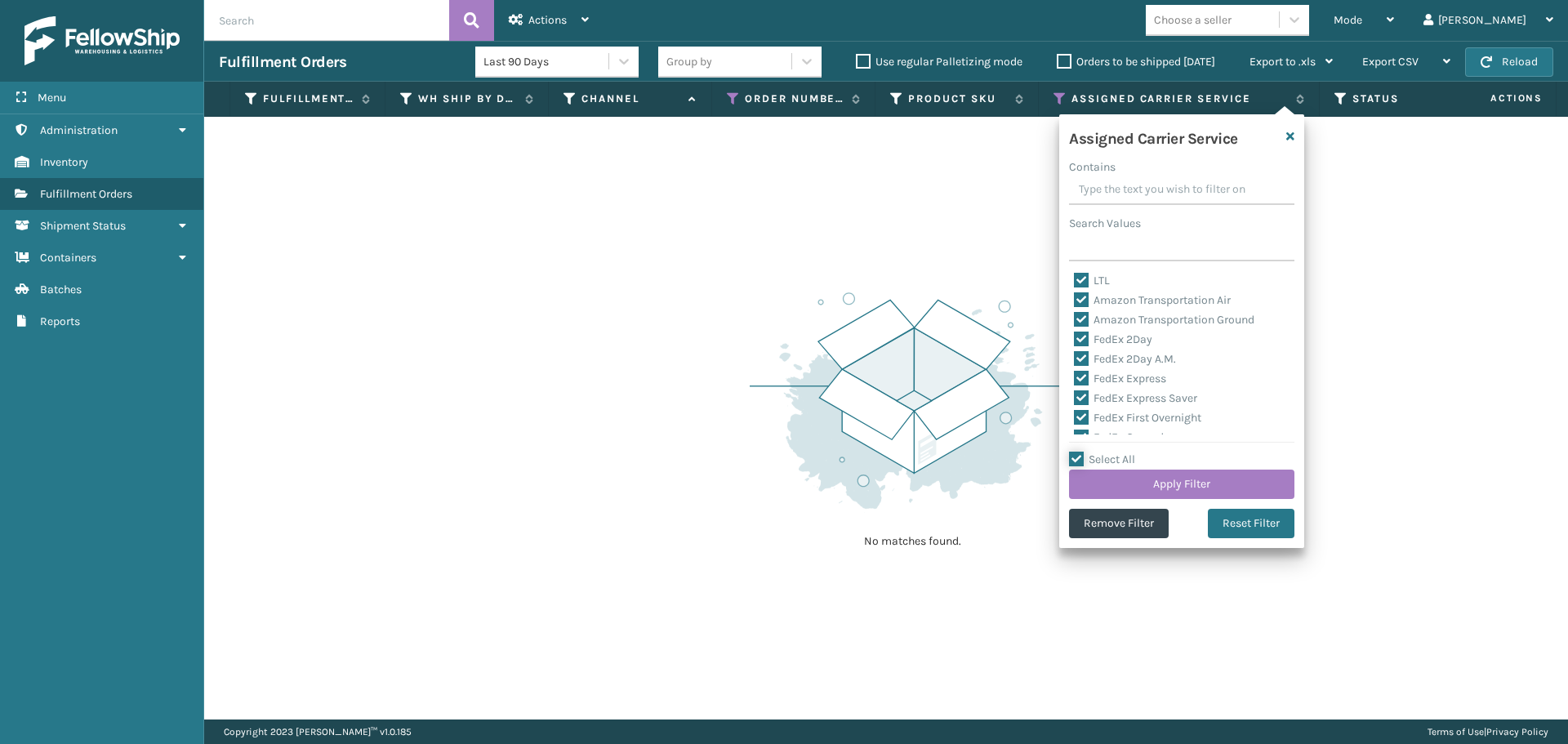
checkbox input "true"
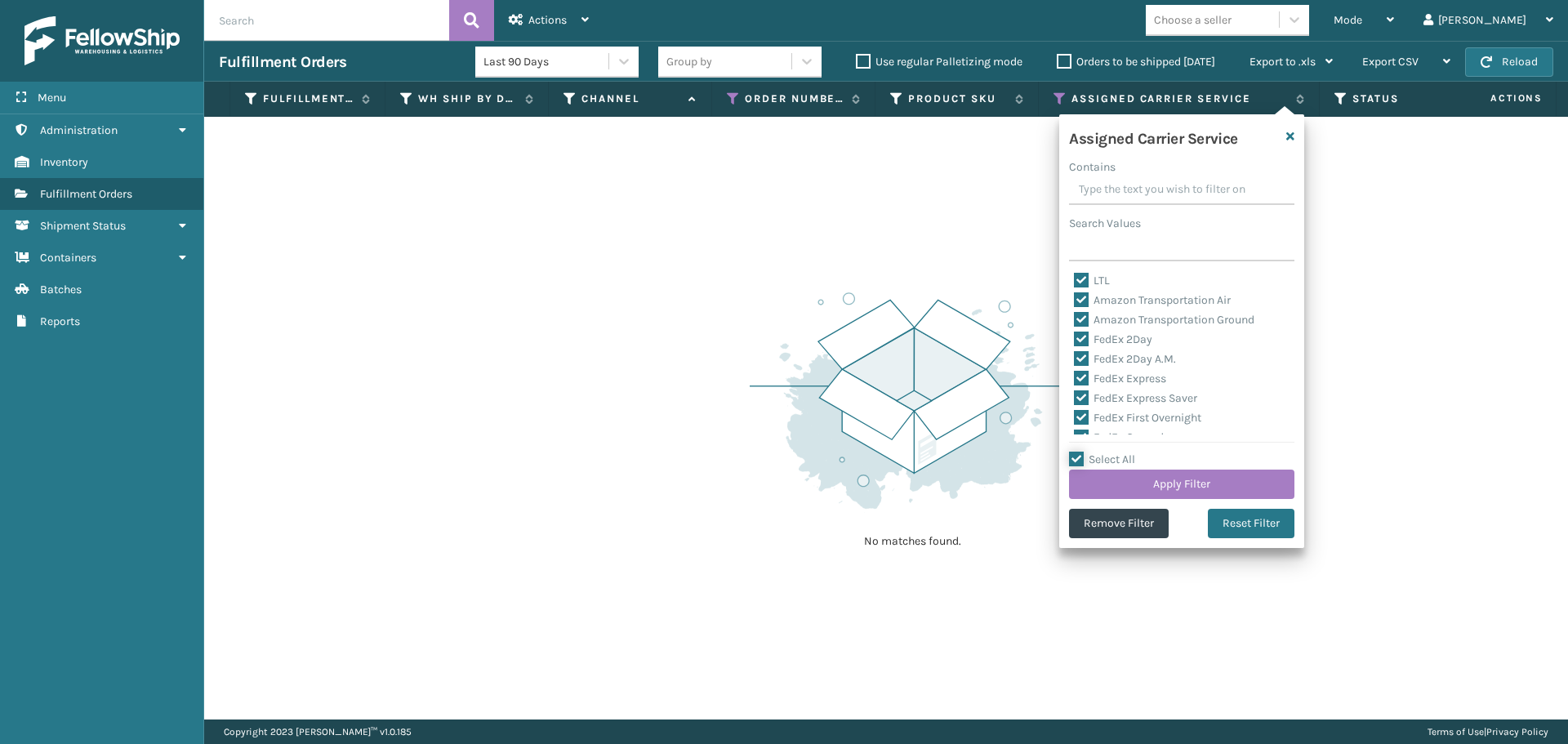
checkbox input "true"
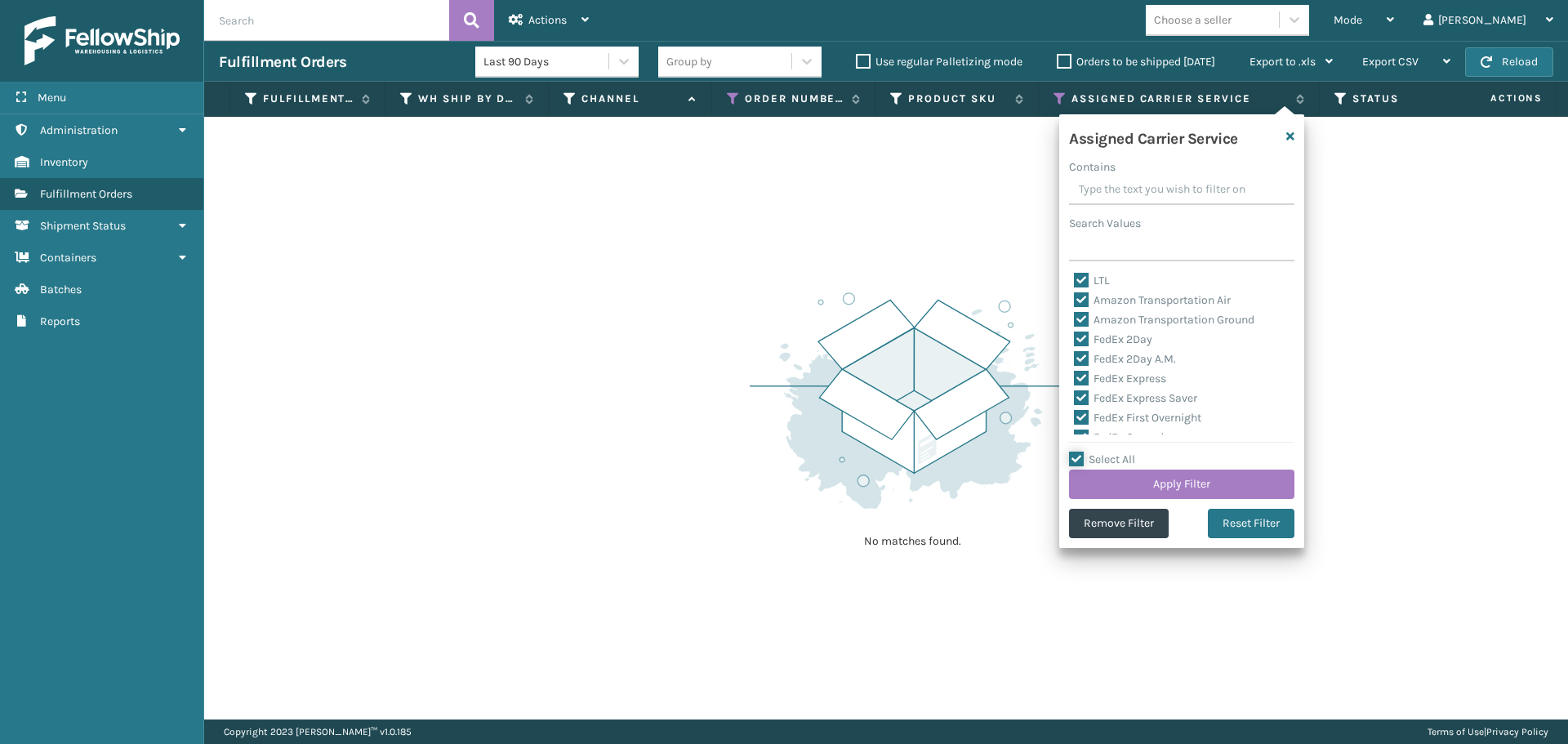
checkbox input "true"
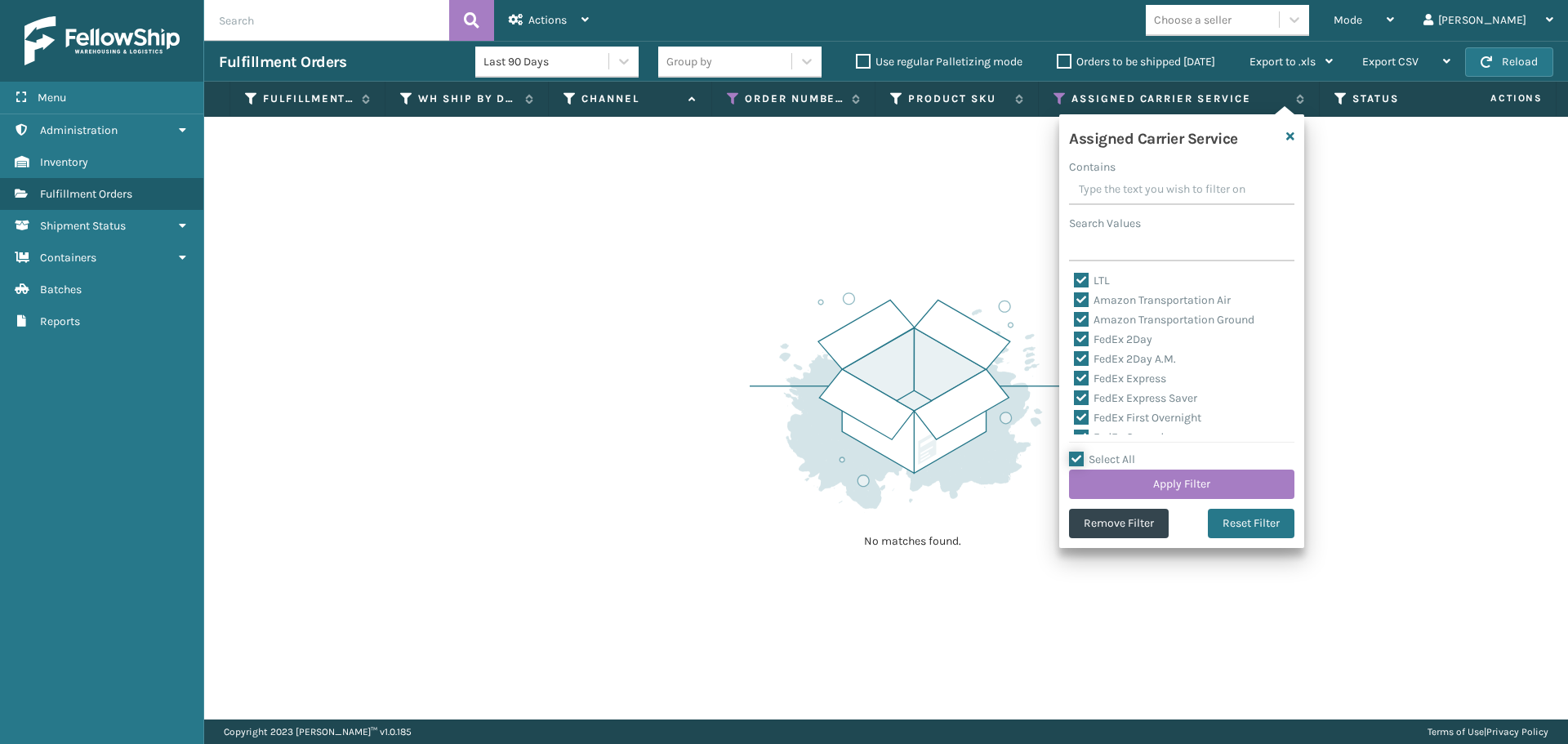
checkbox input "true"
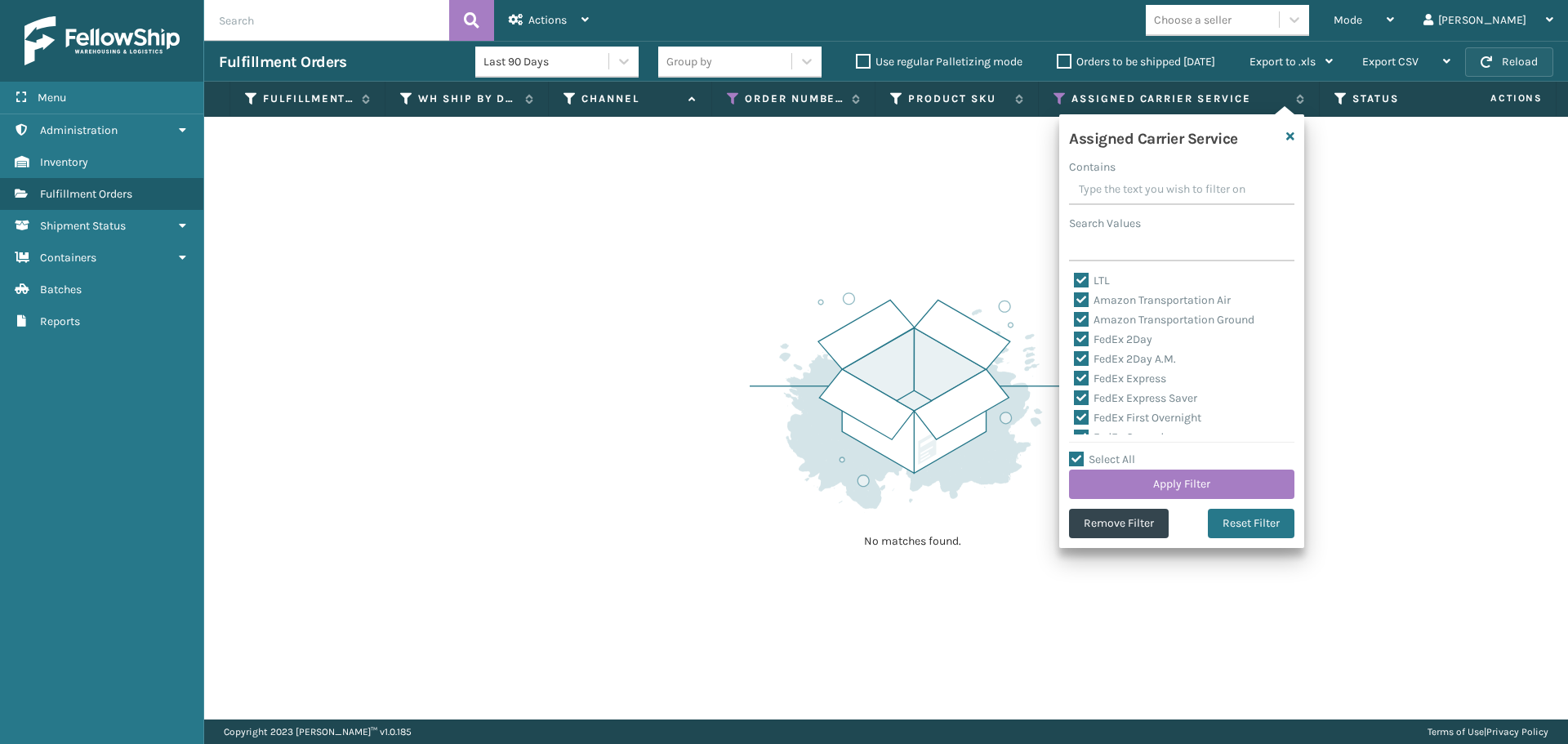
click at [1503, 55] on button "Reload" at bounding box center [1509, 62] width 88 height 30
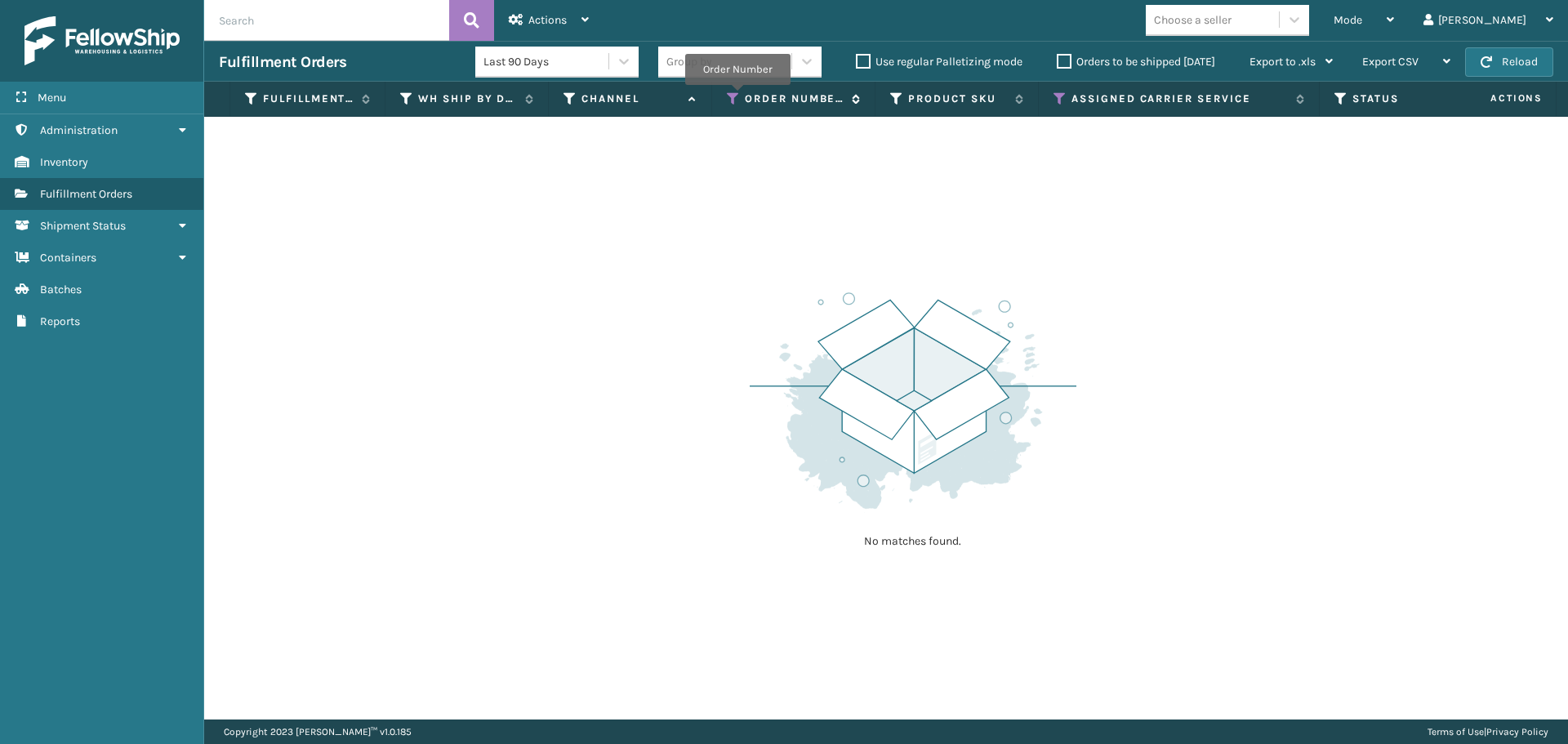
click at [738, 96] on icon at bounding box center [733, 99] width 13 height 15
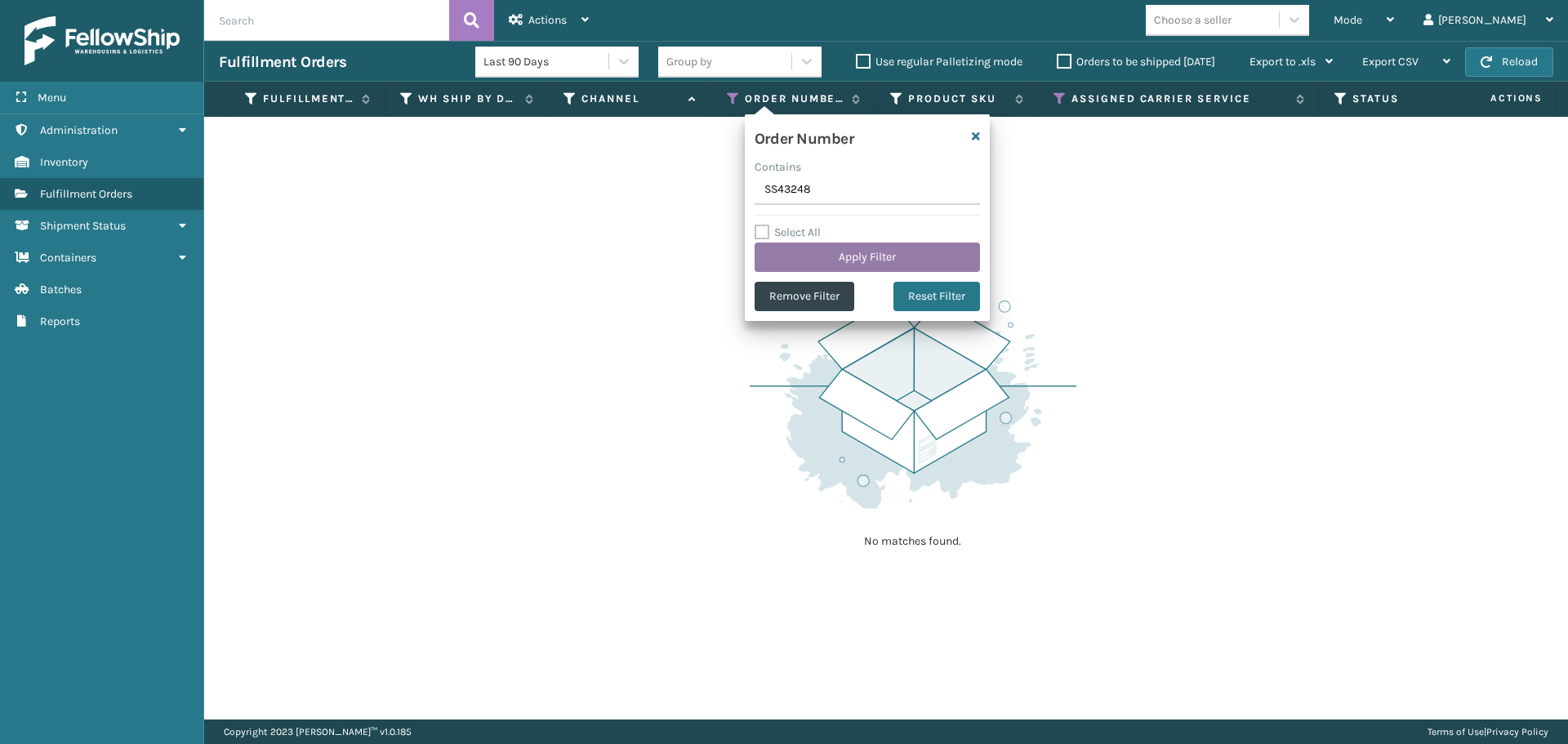
click at [830, 263] on button "Apply Filter" at bounding box center [867, 257] width 225 height 30
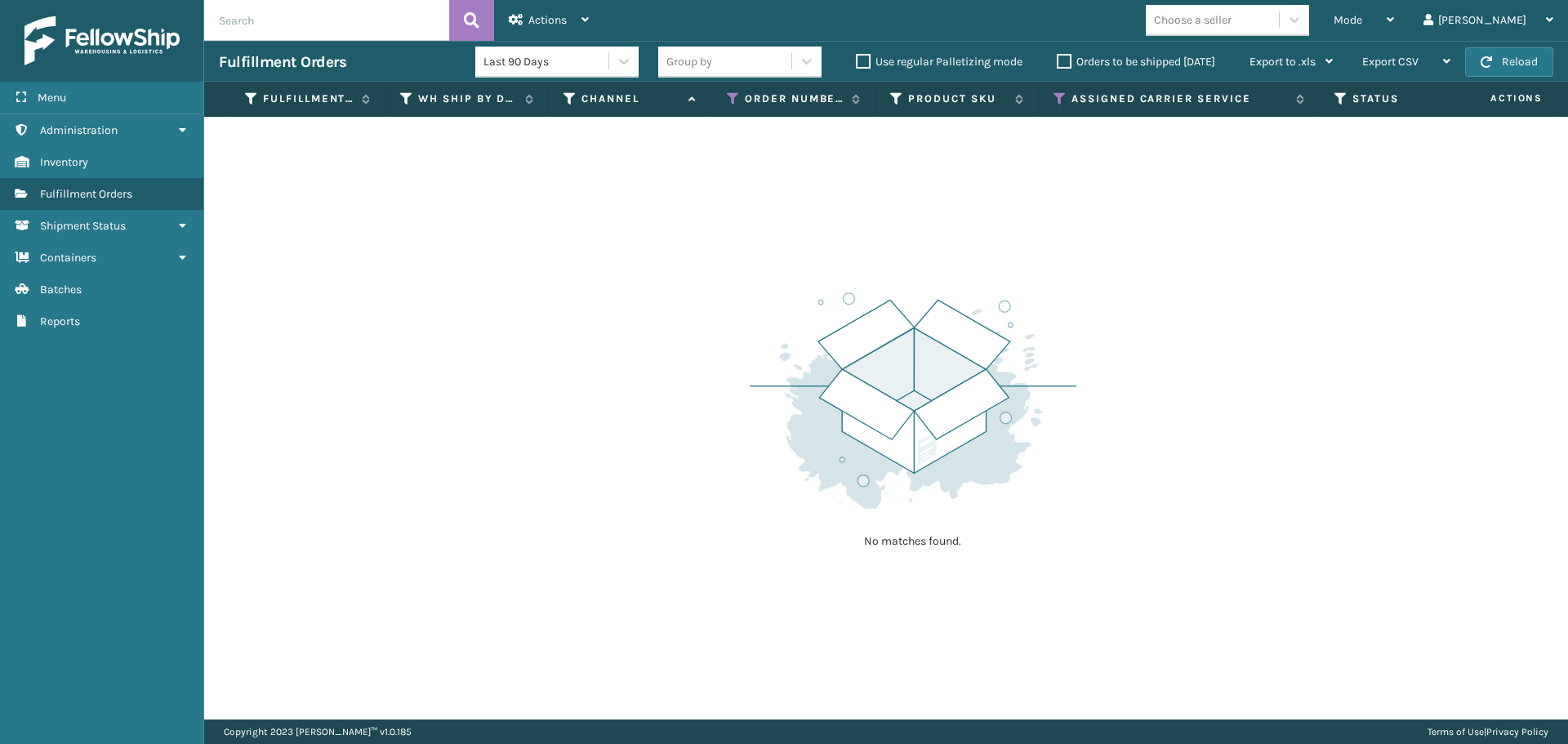
click at [1062, 67] on label "Orders to be shipped [DATE]" at bounding box center [1136, 62] width 159 height 14
click at [1057, 62] on input "Orders to be shipped [DATE]" at bounding box center [1057, 58] width 1 height 11
click at [1394, 9] on div "Mode" at bounding box center [1363, 21] width 60 height 41
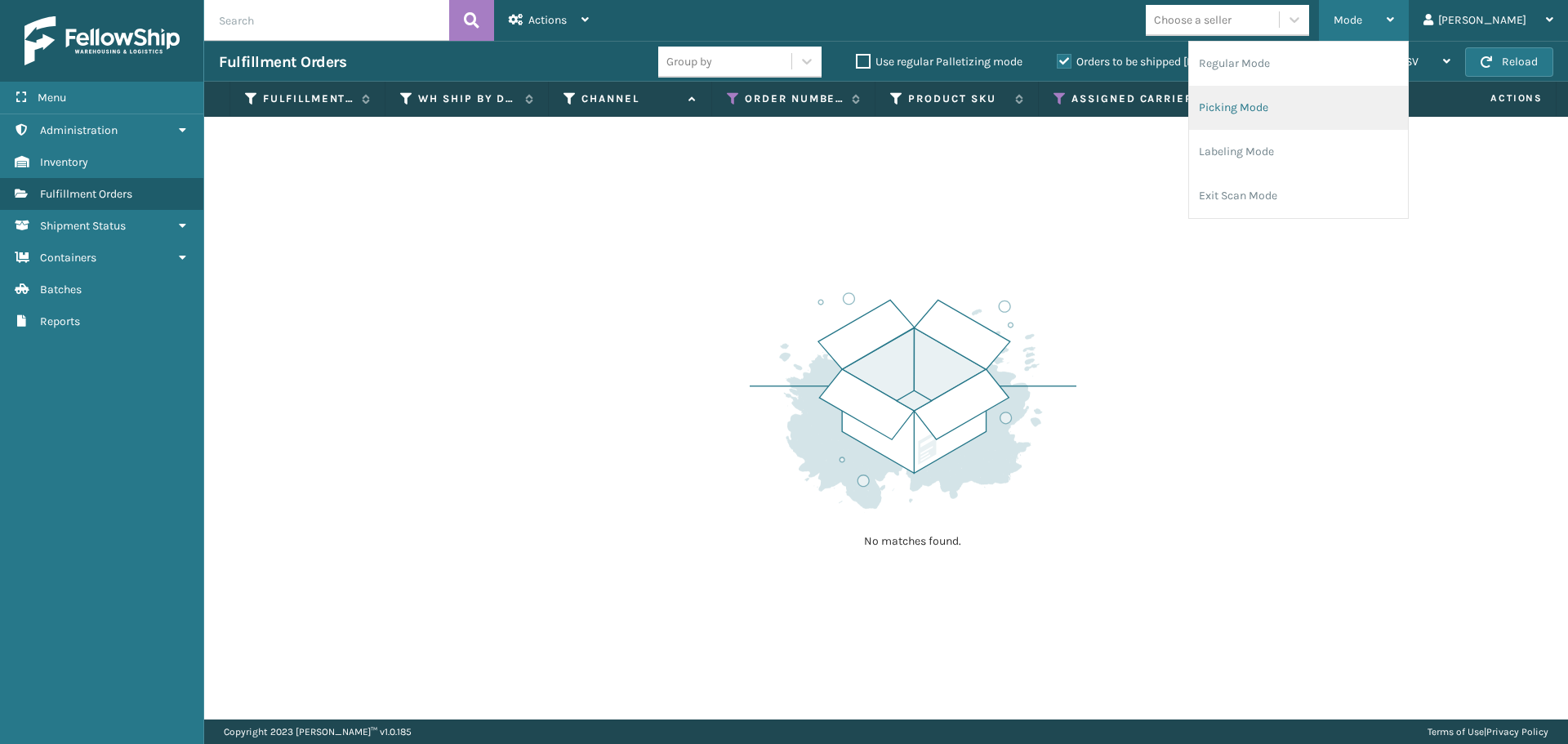
click at [1346, 102] on li "Picking Mode" at bounding box center [1298, 108] width 219 height 44
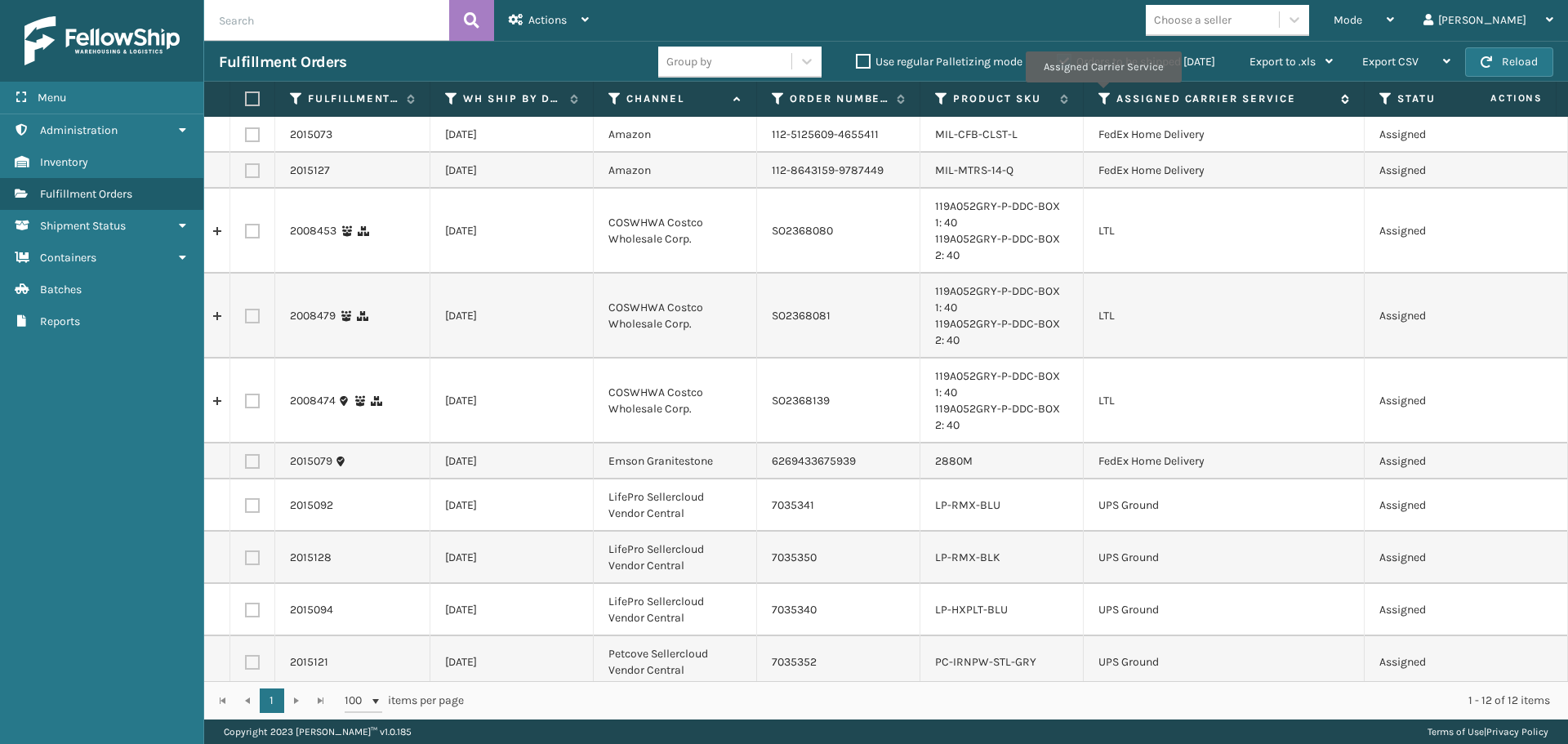
click at [1103, 94] on icon at bounding box center [1105, 99] width 13 height 15
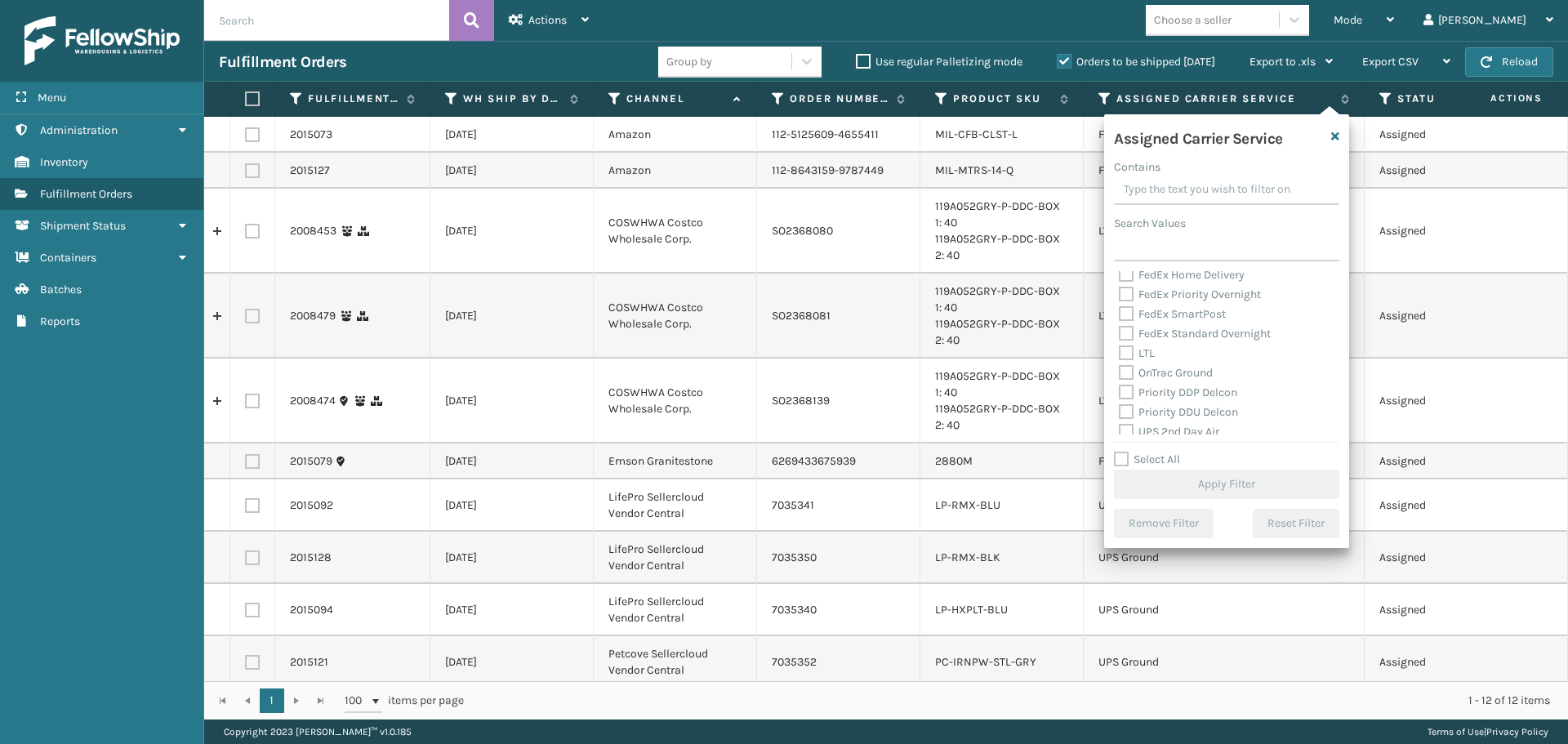
scroll to position [164, 0]
click at [1122, 353] on label "LTL" at bounding box center [1137, 352] width 36 height 14
click at [1120, 353] on input "LTL" at bounding box center [1119, 348] width 1 height 11
checkbox input "true"
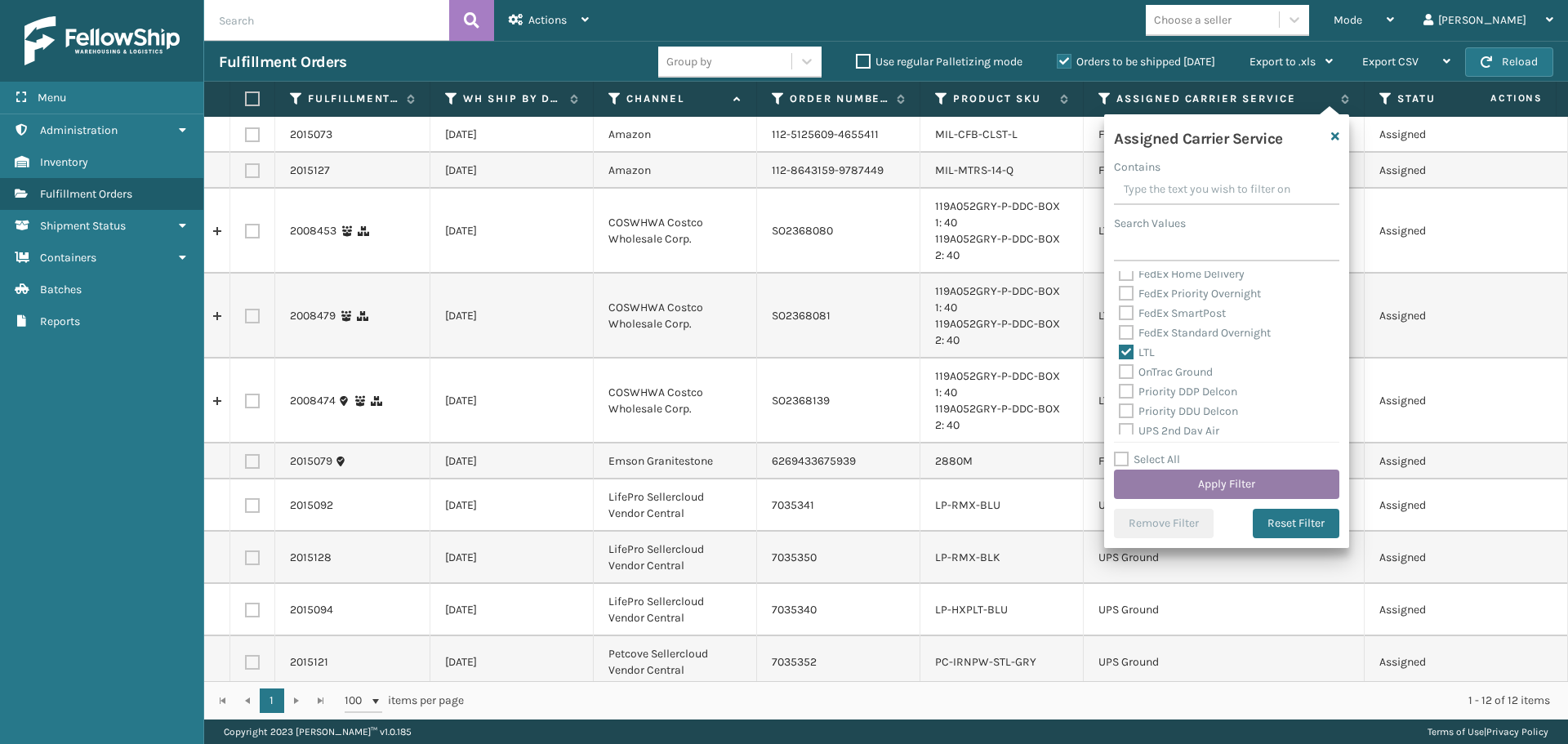
click at [1209, 485] on button "Apply Filter" at bounding box center [1227, 484] width 225 height 30
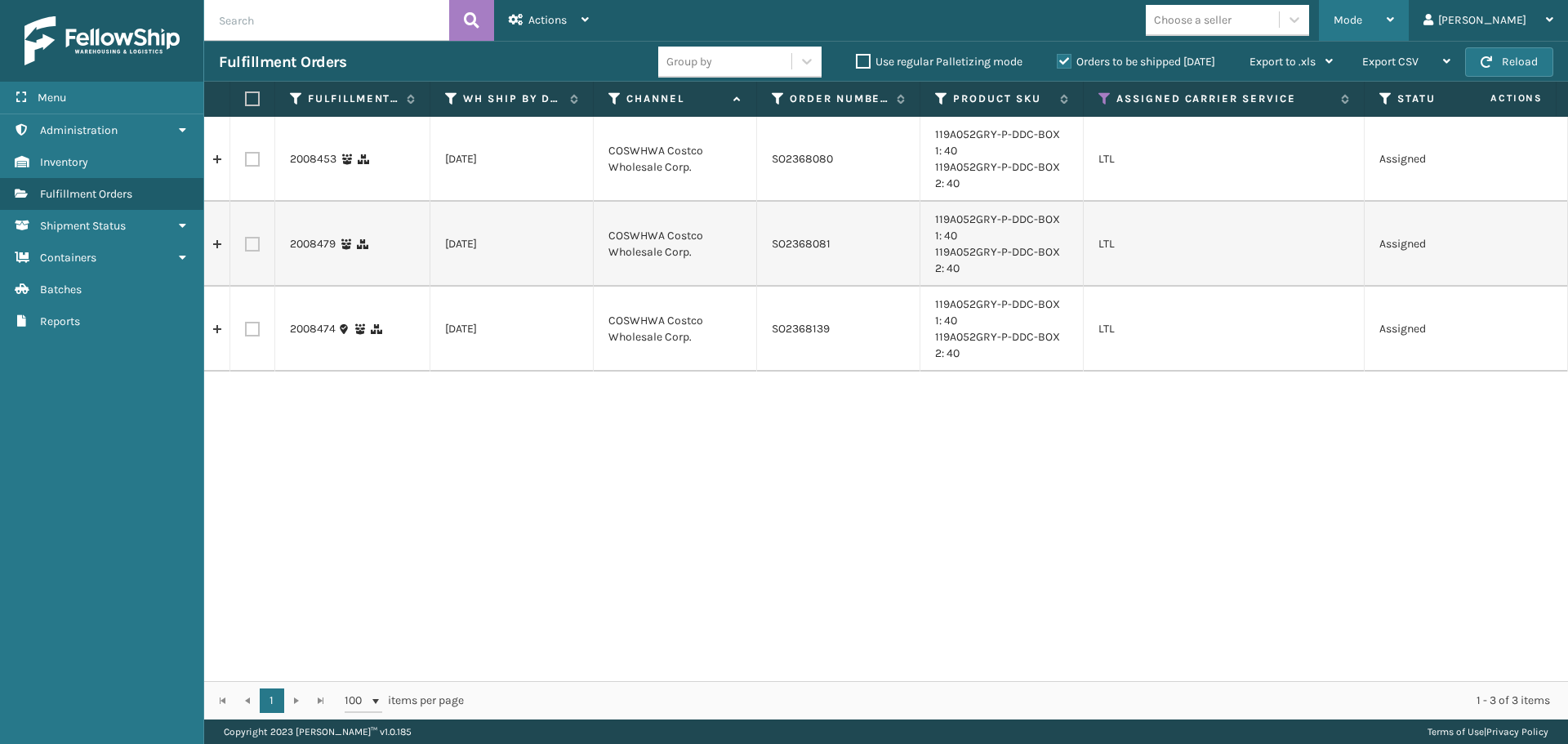
click at [1362, 13] on span "Mode" at bounding box center [1348, 20] width 29 height 14
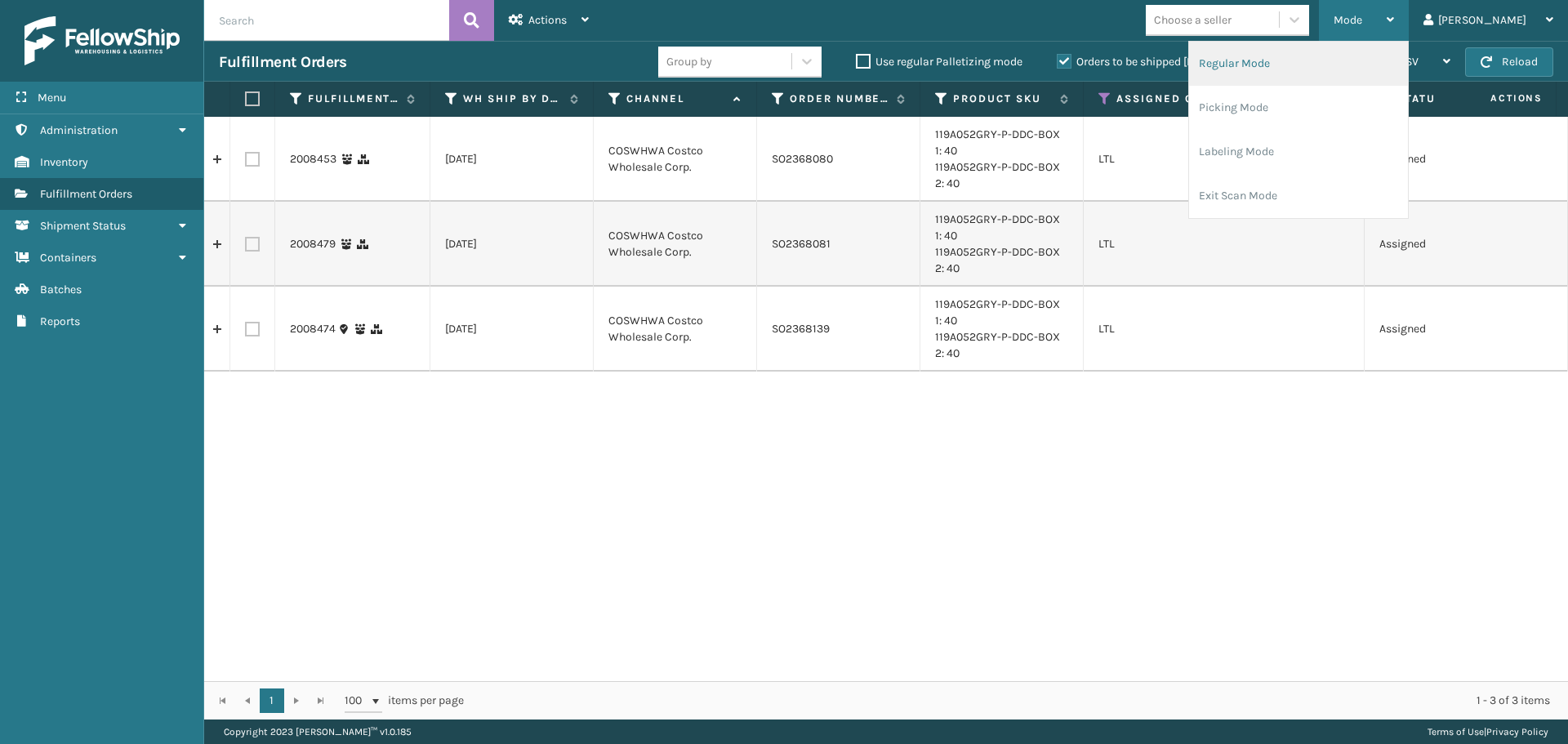
click at [1371, 63] on li "Regular Mode" at bounding box center [1298, 64] width 219 height 44
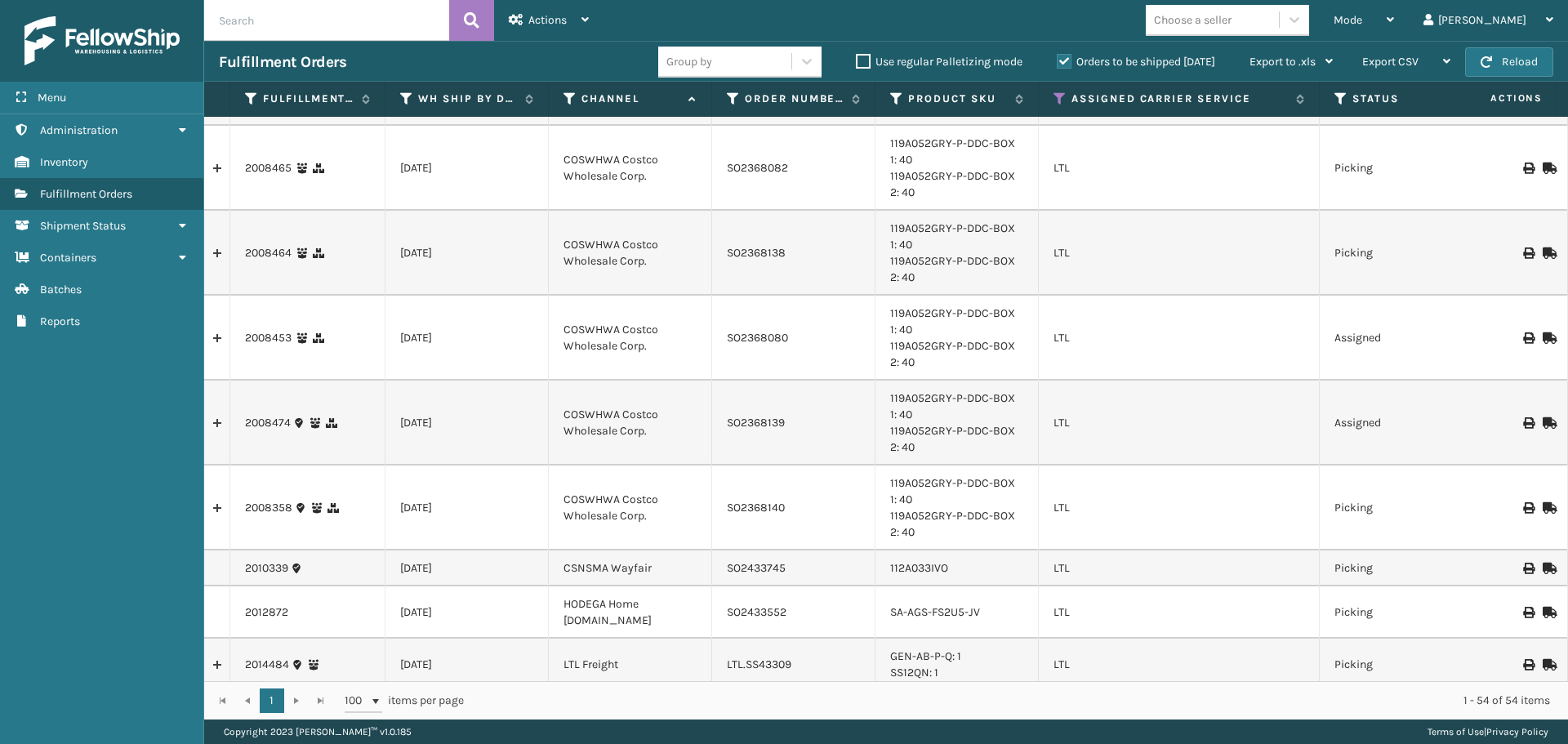
scroll to position [1992, 0]
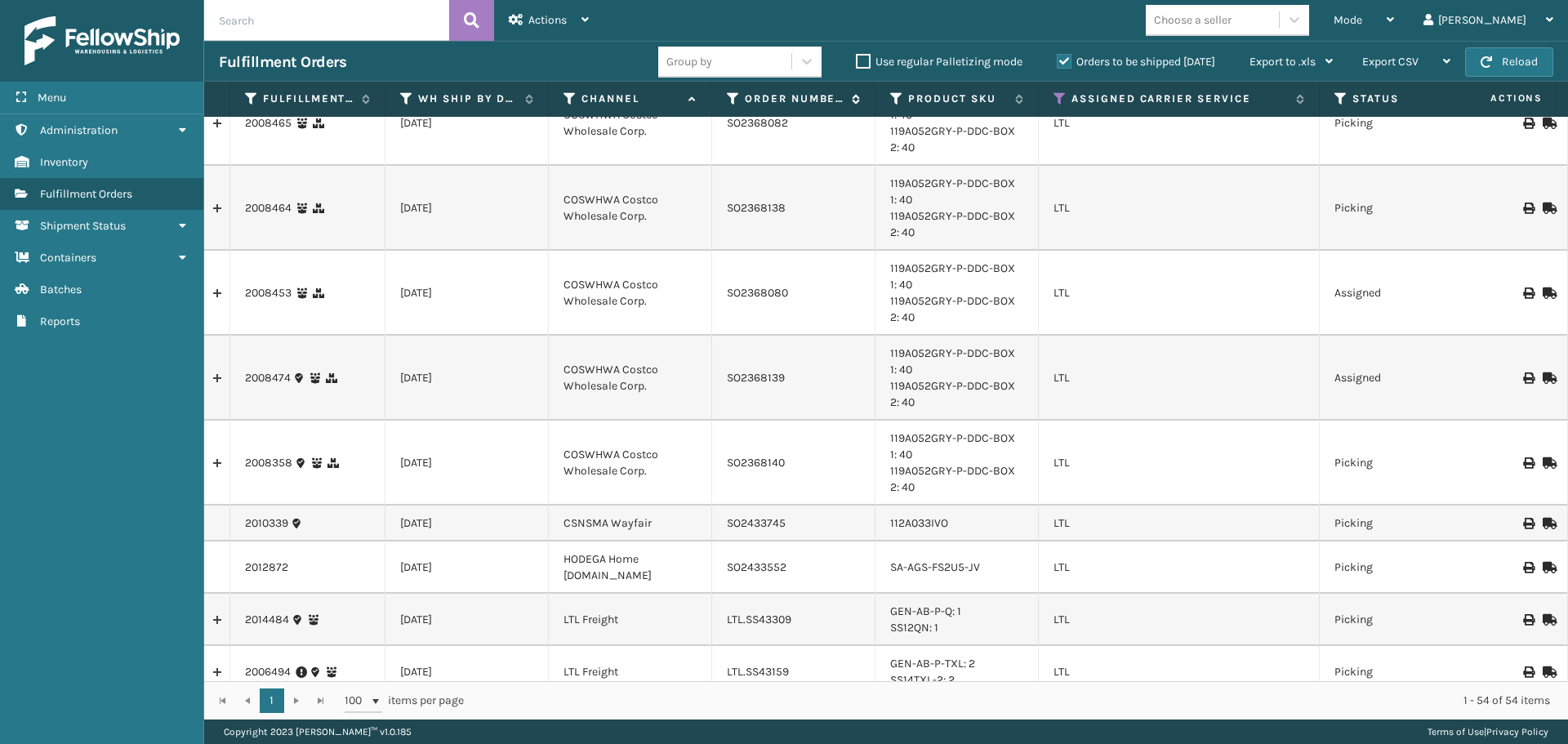
click at [732, 93] on icon at bounding box center [733, 99] width 13 height 15
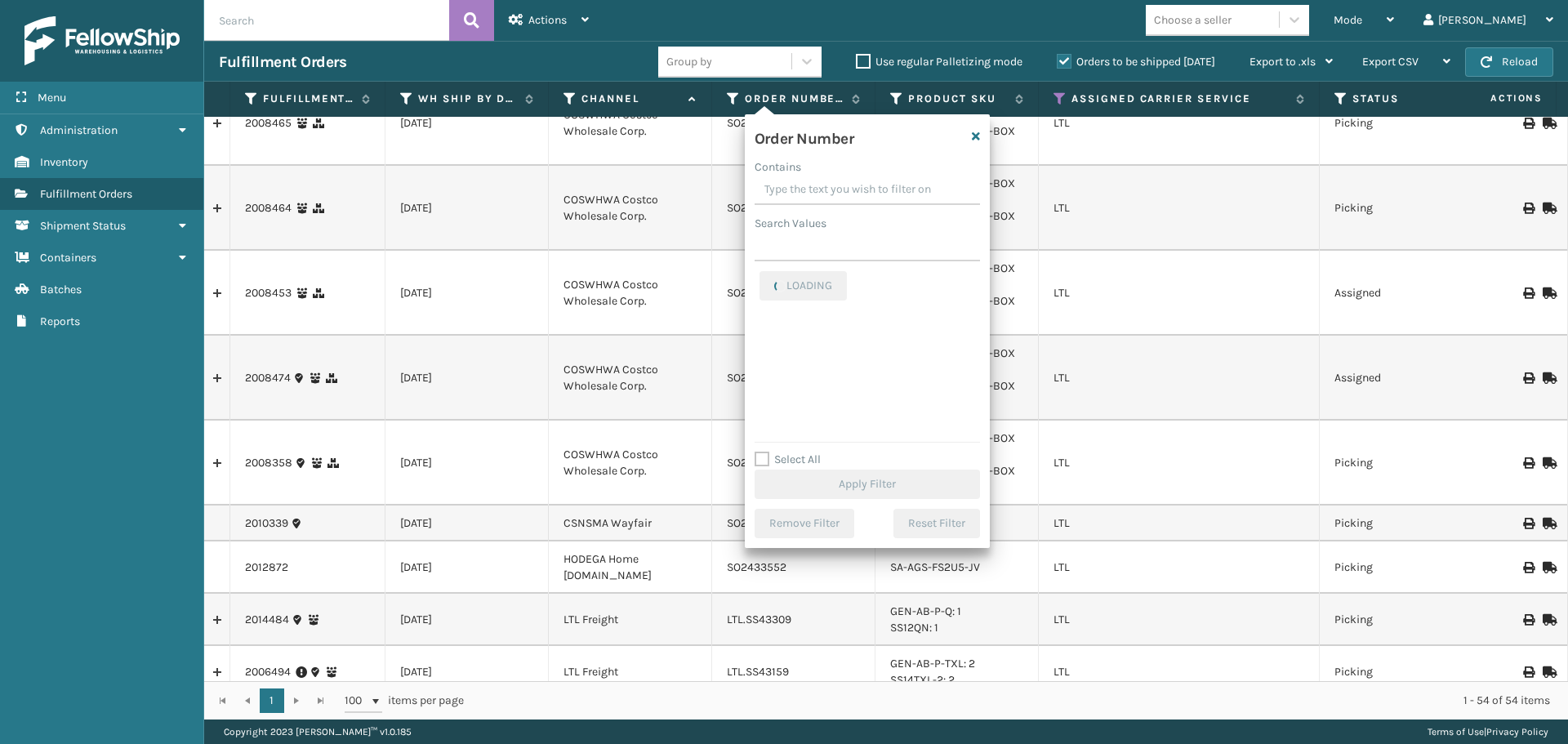
click at [786, 190] on input "Contains" at bounding box center [867, 191] width 225 height 30
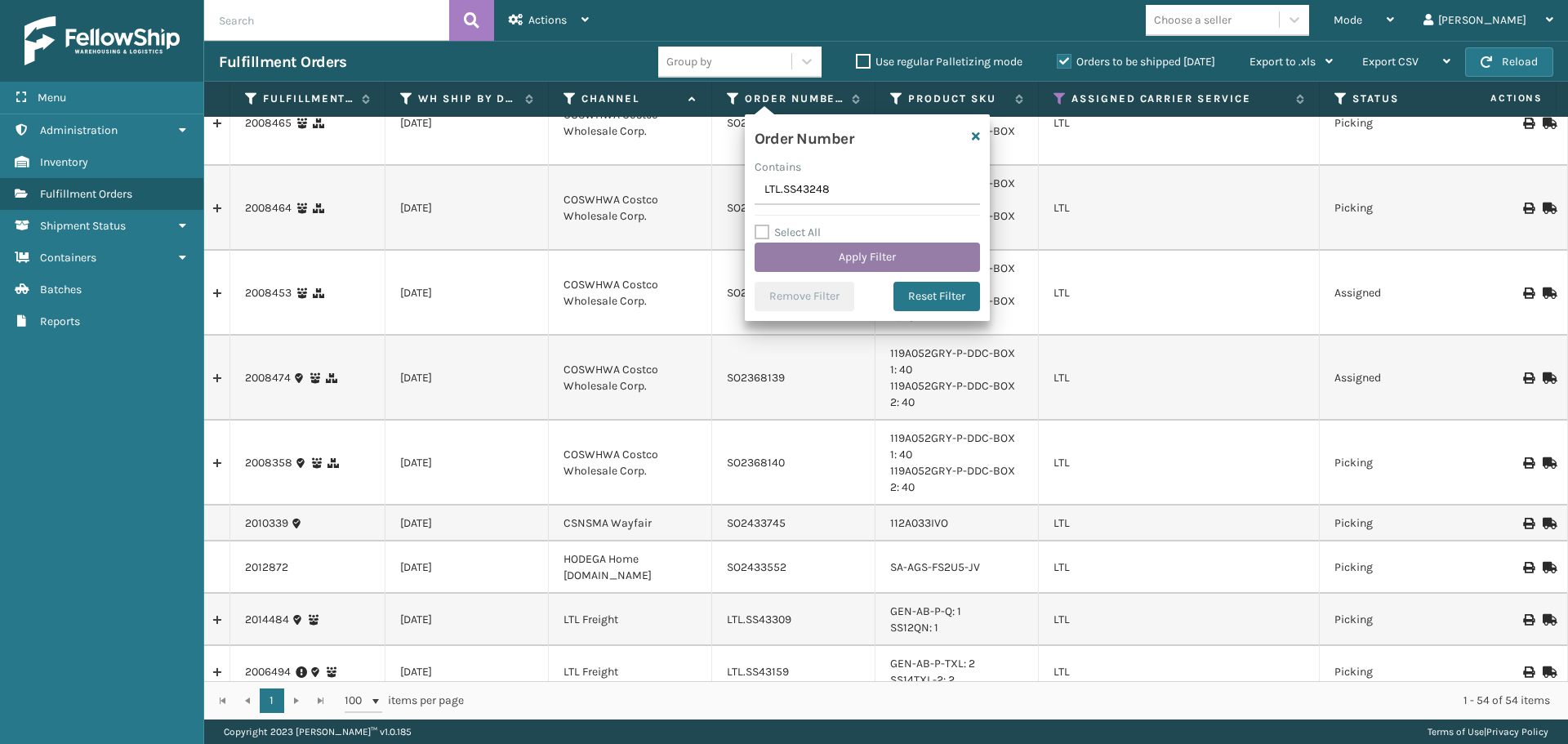
type input "LTL.SS43248"
click at [876, 256] on button "Apply Filter" at bounding box center [867, 257] width 225 height 30
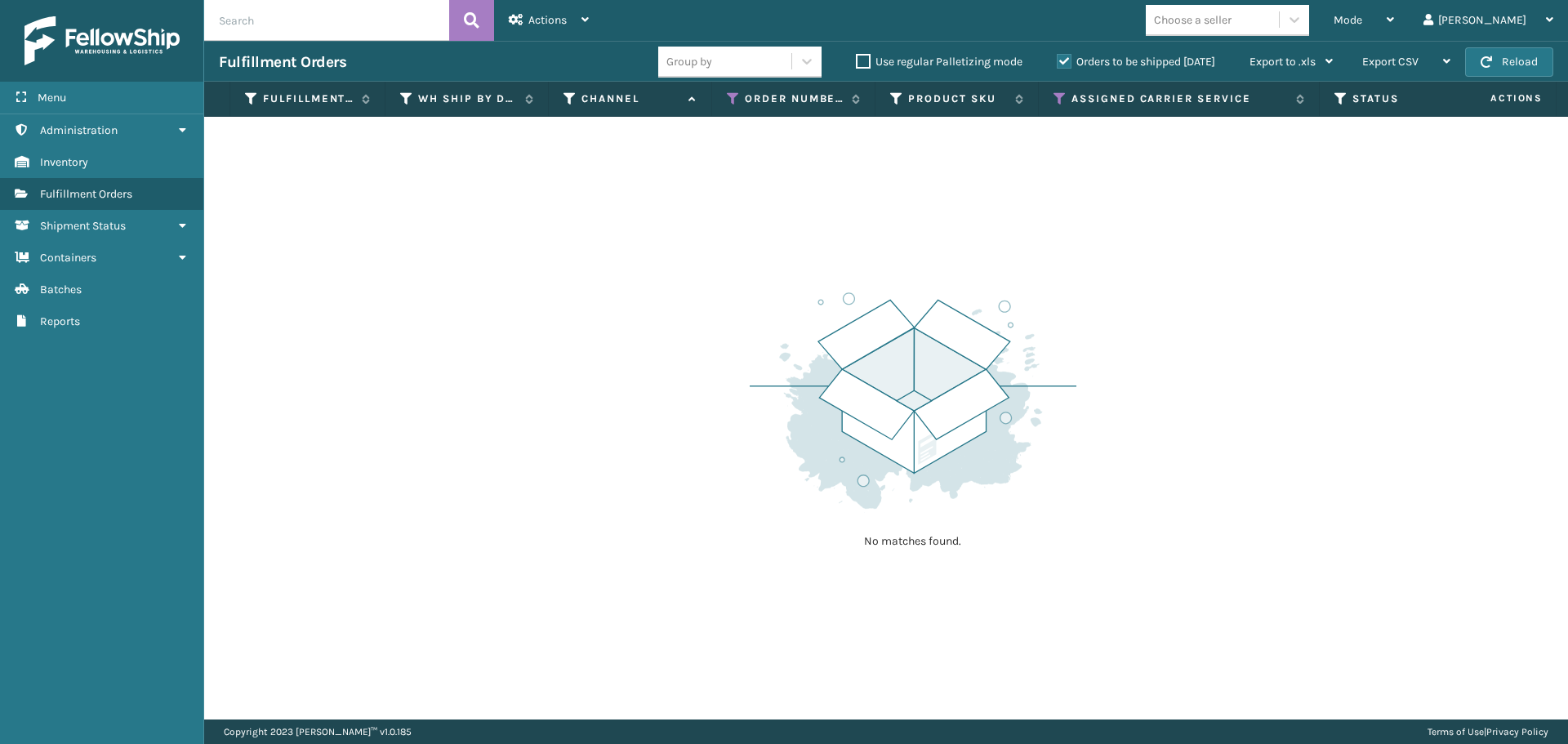
click at [1070, 59] on label "Orders to be shipped [DATE]" at bounding box center [1136, 62] width 159 height 14
click at [1057, 59] on input "Orders to be shipped [DATE]" at bounding box center [1057, 58] width 1 height 11
